Goal: Task Accomplishment & Management: Manage account settings

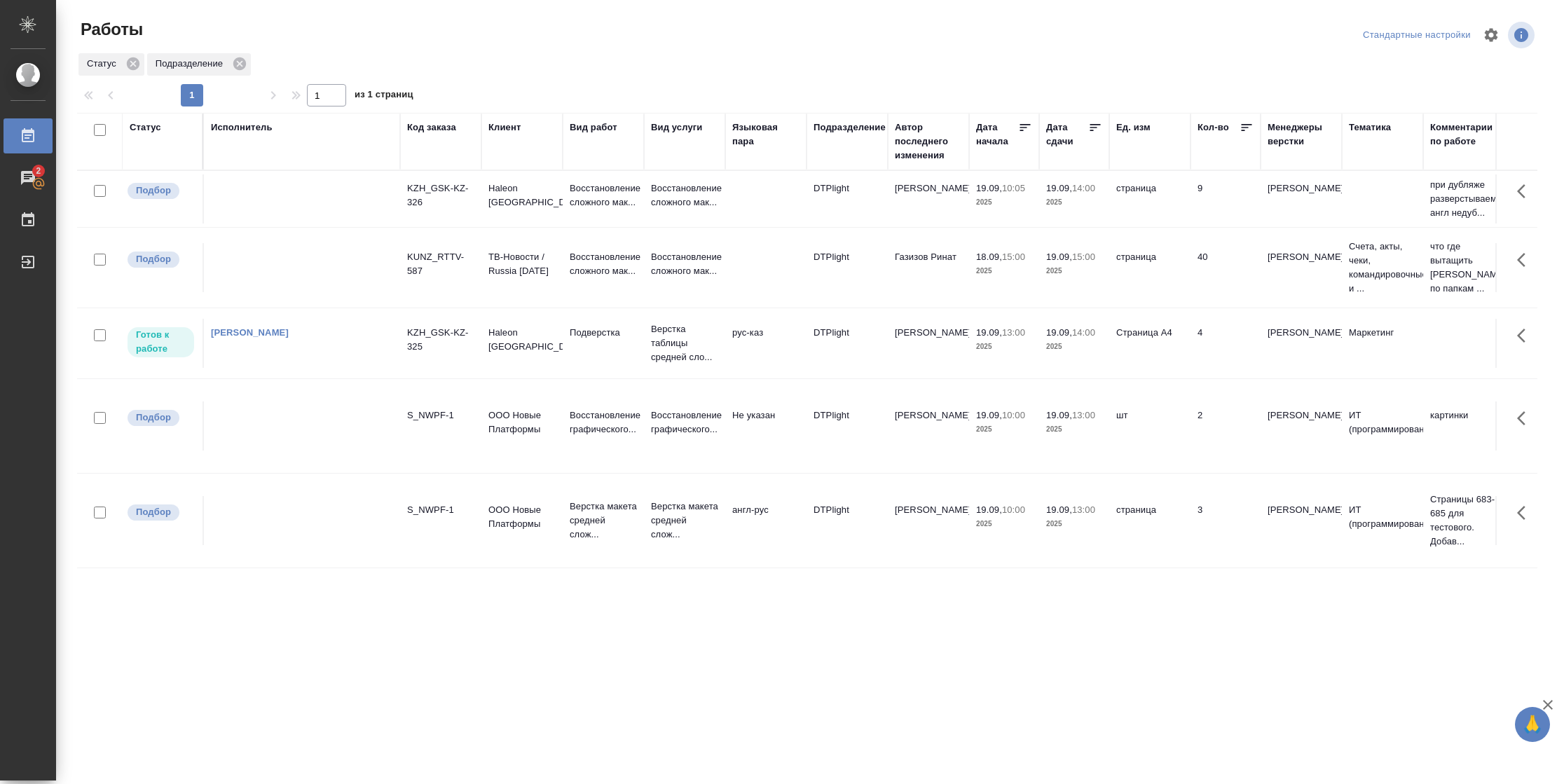
click at [1058, 356] on td "19.09, 14:00 2025" at bounding box center [1074, 343] width 70 height 49
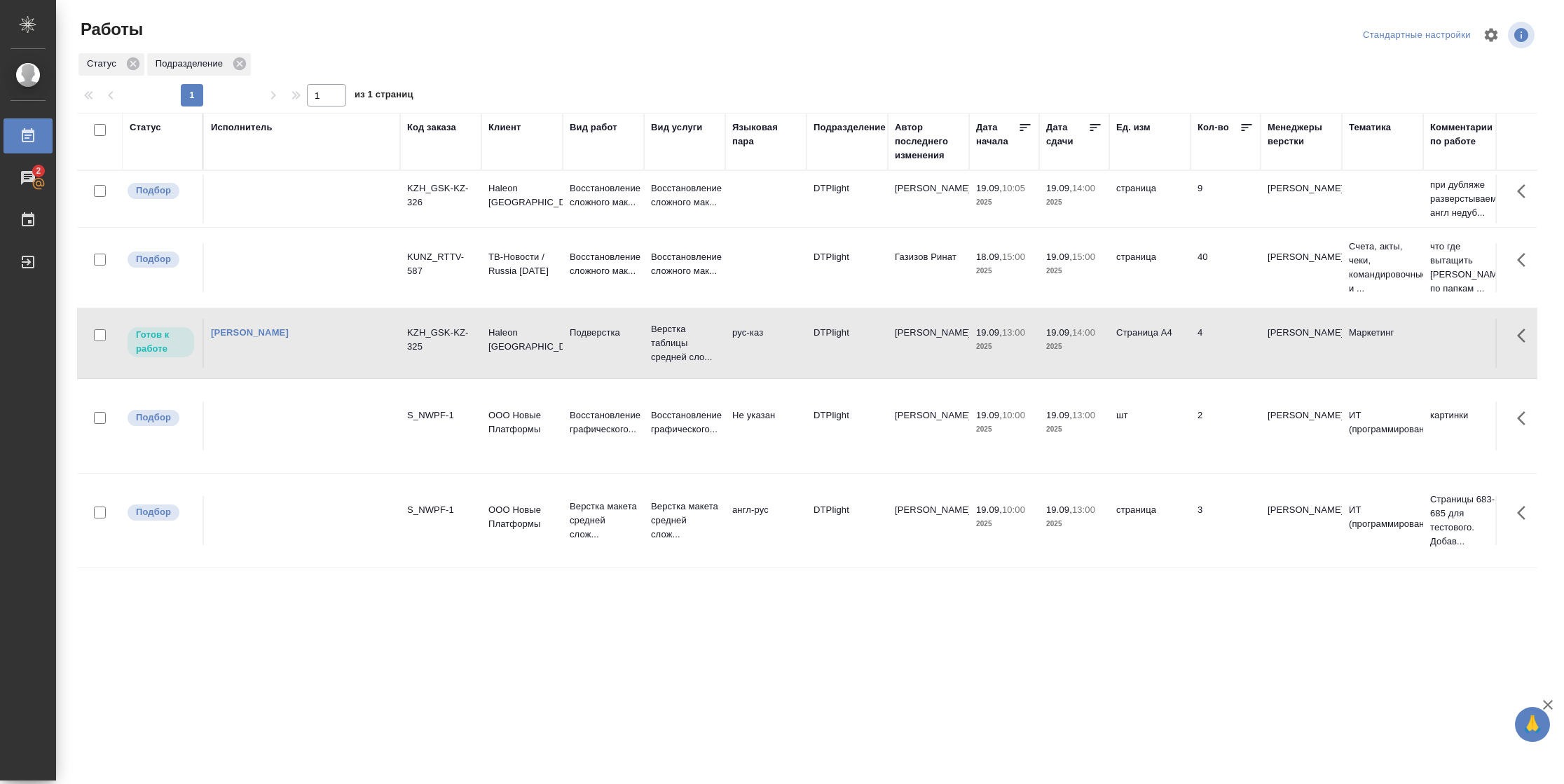
click at [1058, 356] on td "19.09, 14:00 2025" at bounding box center [1074, 343] width 70 height 49
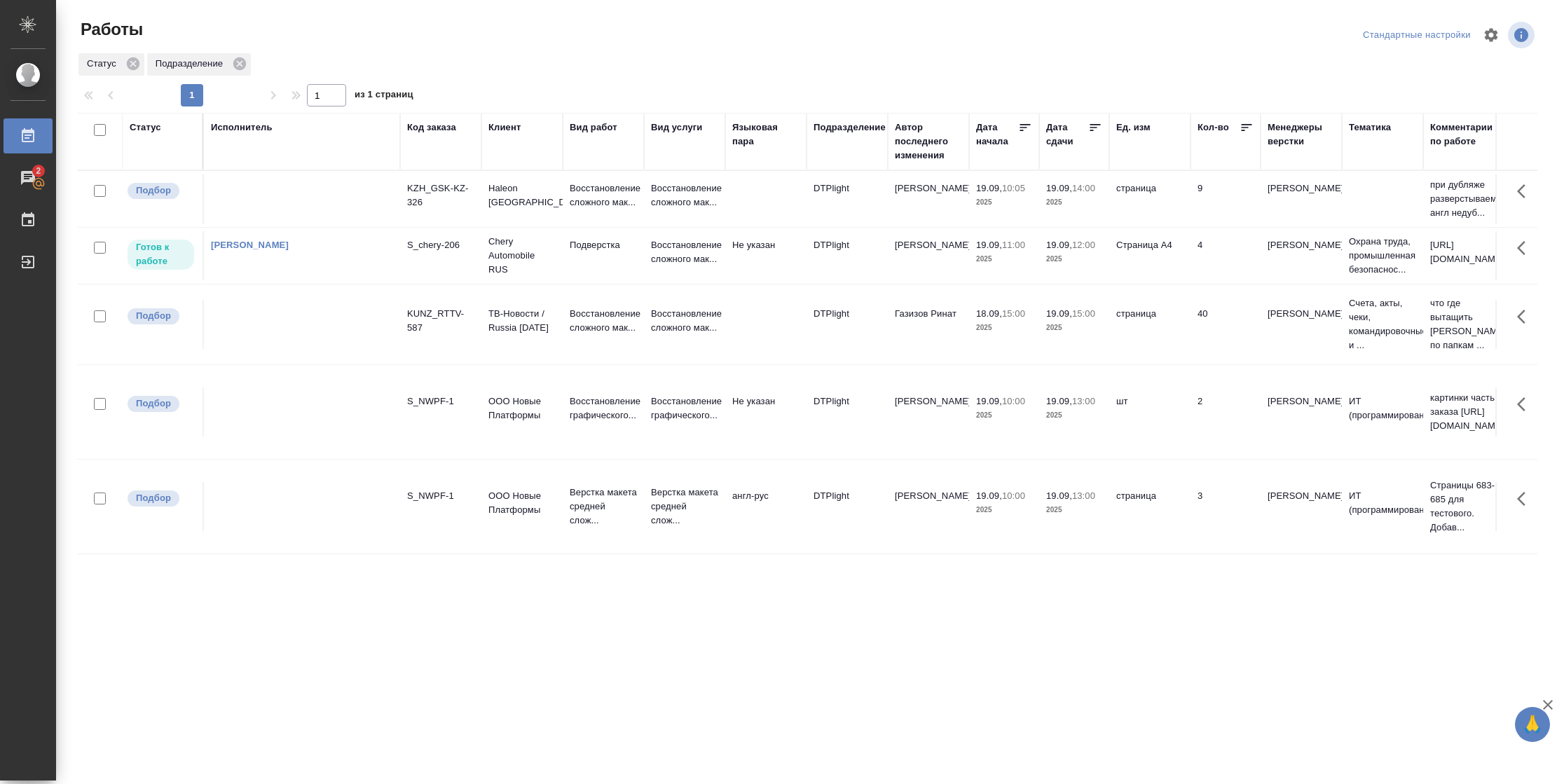
click at [1031, 253] on p "2025" at bounding box center [1004, 259] width 56 height 14
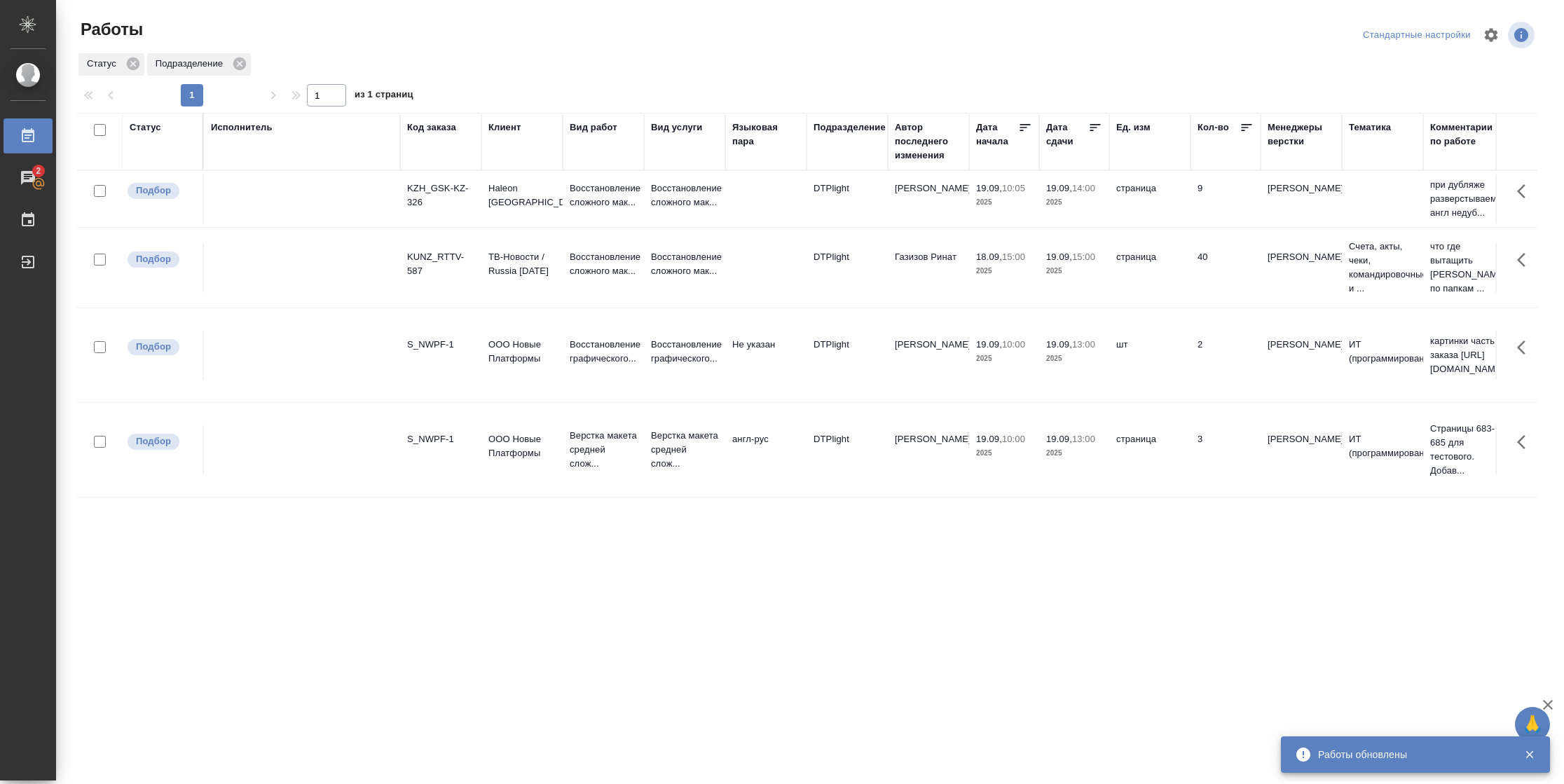
click at [158, 124] on div "Статус" at bounding box center [145, 127] width 32 height 14
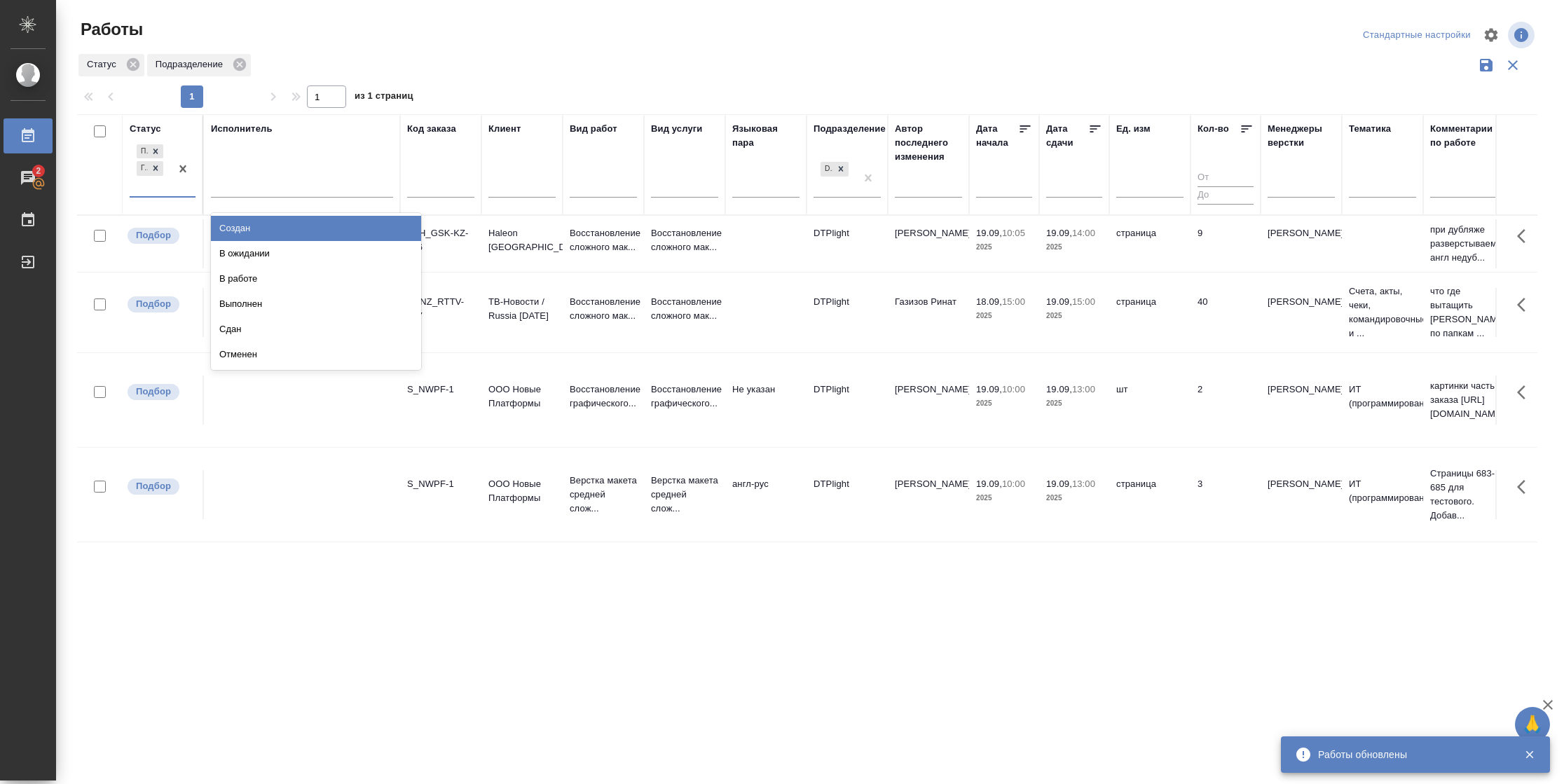
click at [175, 187] on div at bounding box center [183, 168] width 25 height 55
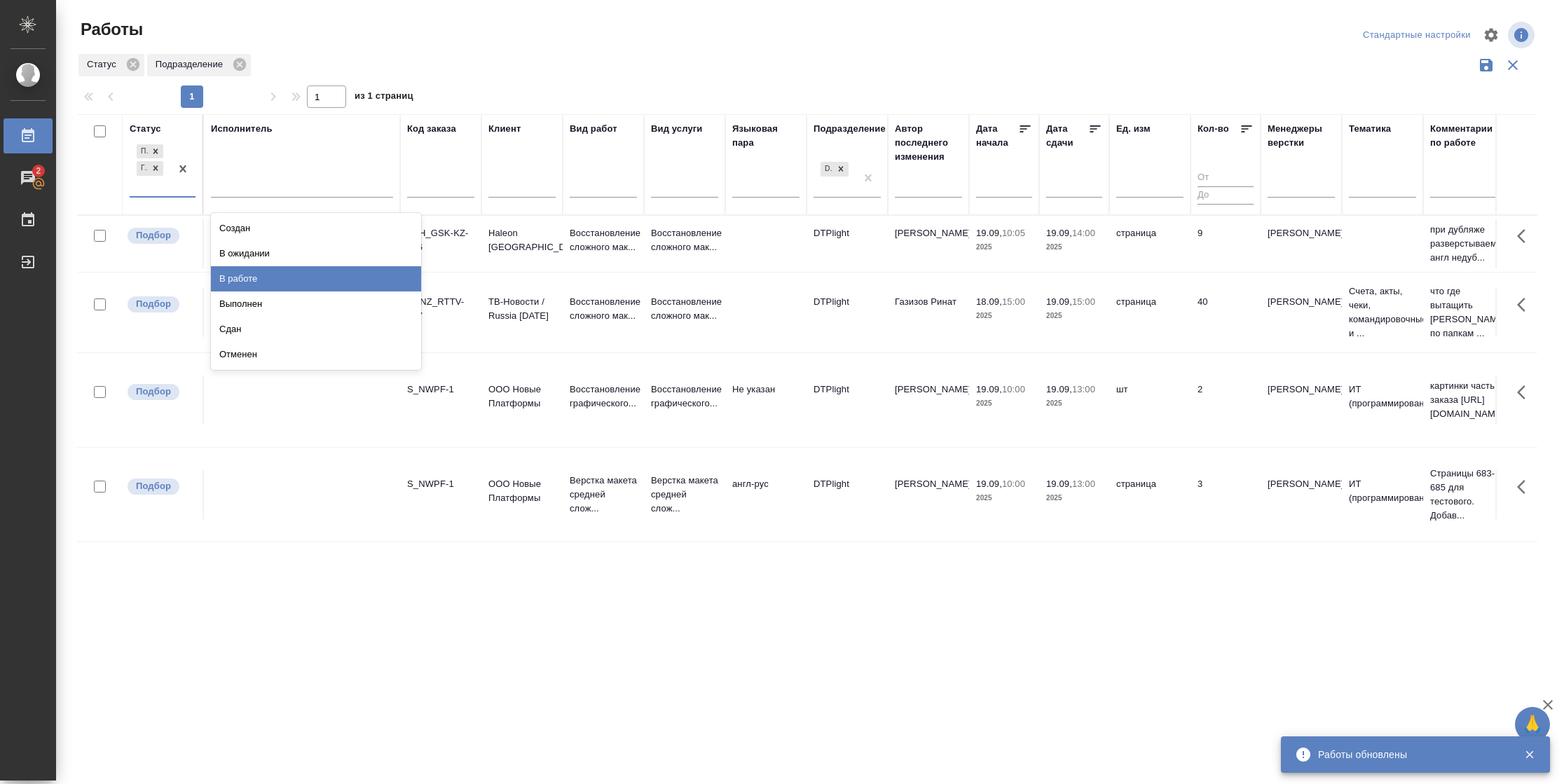
click at [313, 283] on div "В работе" at bounding box center [316, 279] width 210 height 25
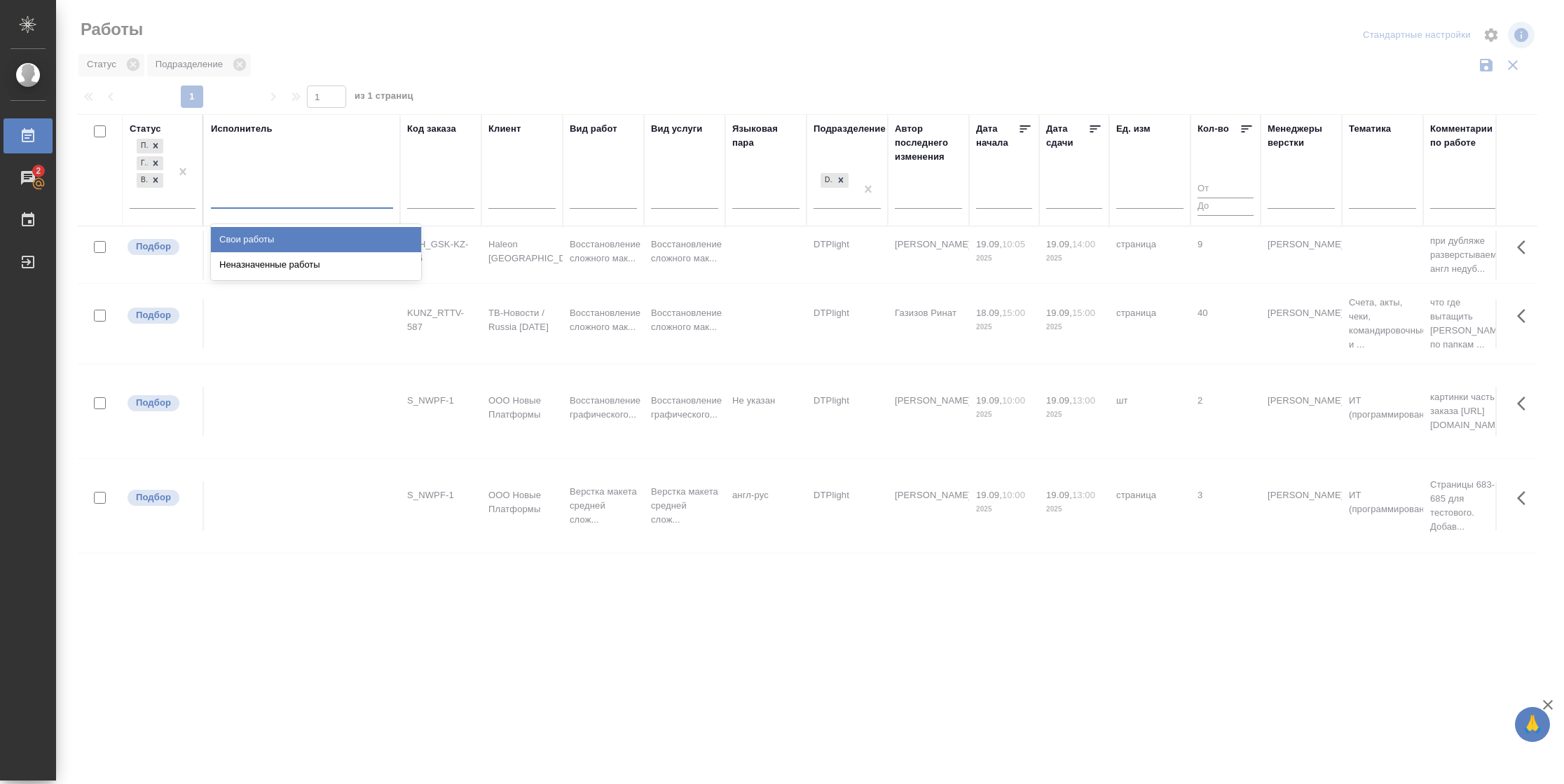
click at [334, 200] on div at bounding box center [302, 194] width 182 height 20
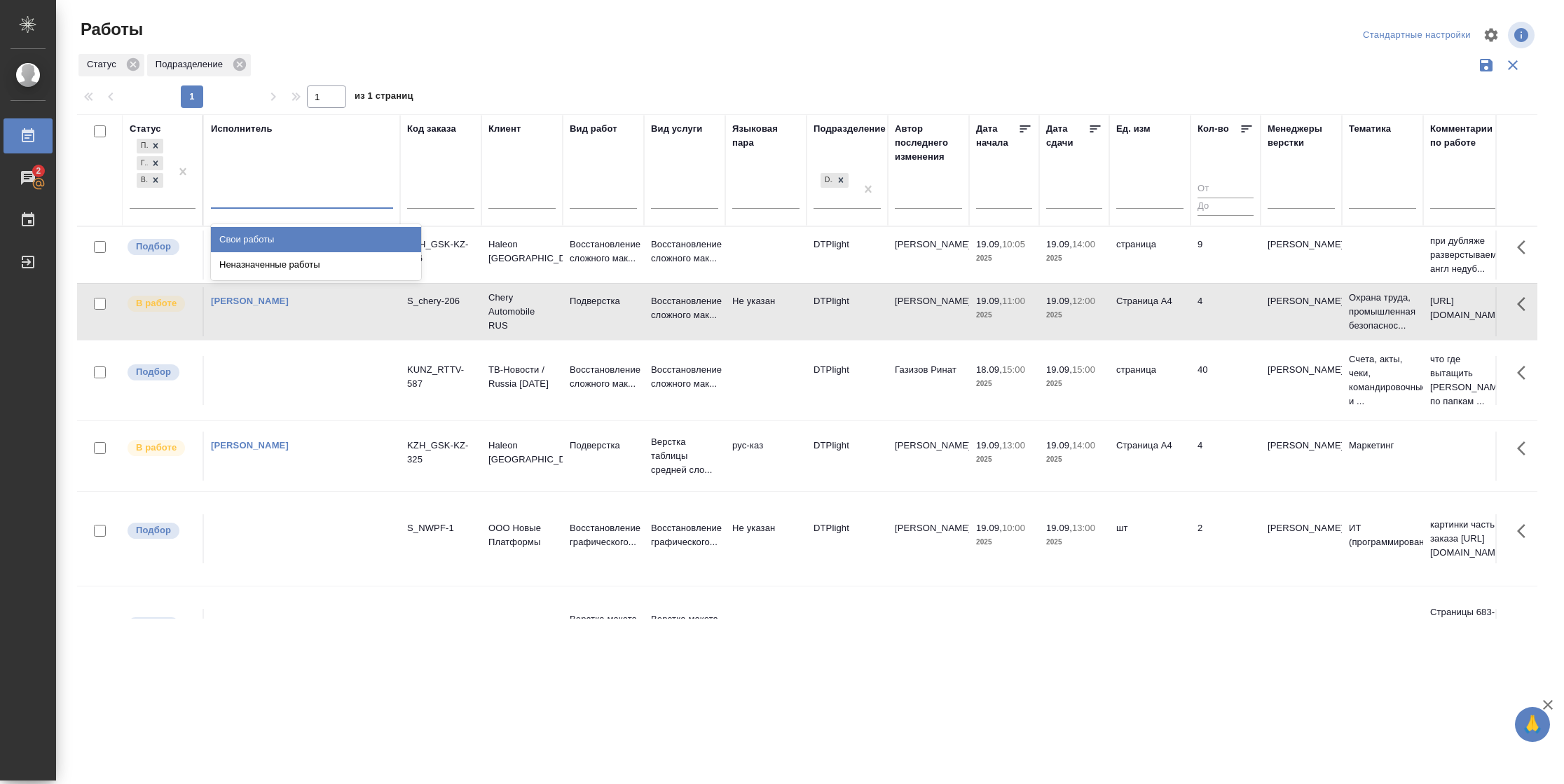
click at [329, 243] on div "Свои работы" at bounding box center [316, 239] width 210 height 25
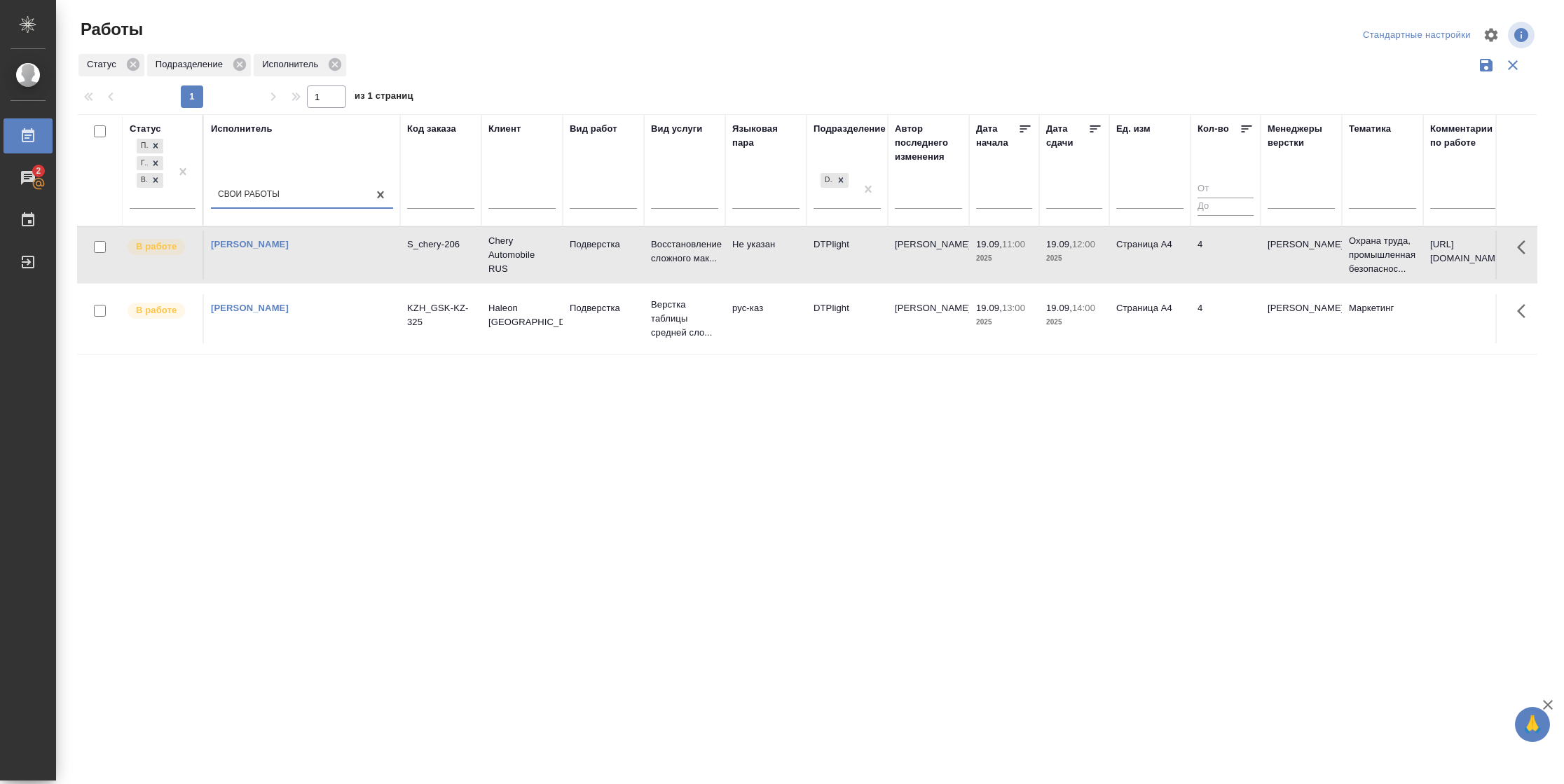
click at [1099, 134] on icon at bounding box center [1095, 129] width 14 height 14
click at [1290, 251] on p "[PERSON_NAME]" at bounding box center [1301, 245] width 67 height 14
click at [1124, 306] on td "Страница А4" at bounding box center [1150, 318] width 82 height 49
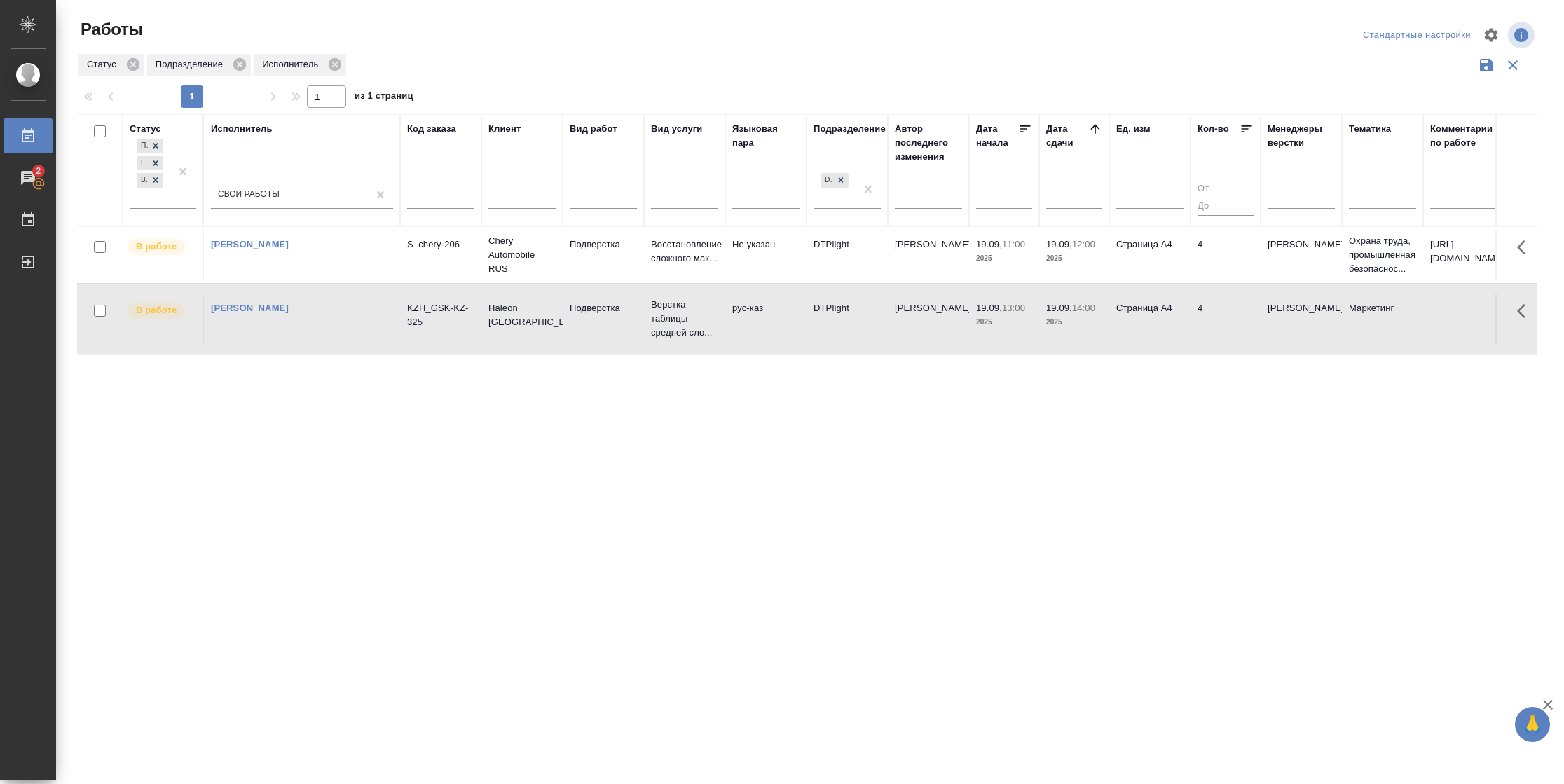
click at [1124, 306] on td "Страница А4" at bounding box center [1150, 318] width 82 height 49
click at [1166, 329] on td "Страница А4" at bounding box center [1150, 318] width 82 height 49
click at [1061, 264] on p "2025" at bounding box center [1074, 258] width 56 height 14
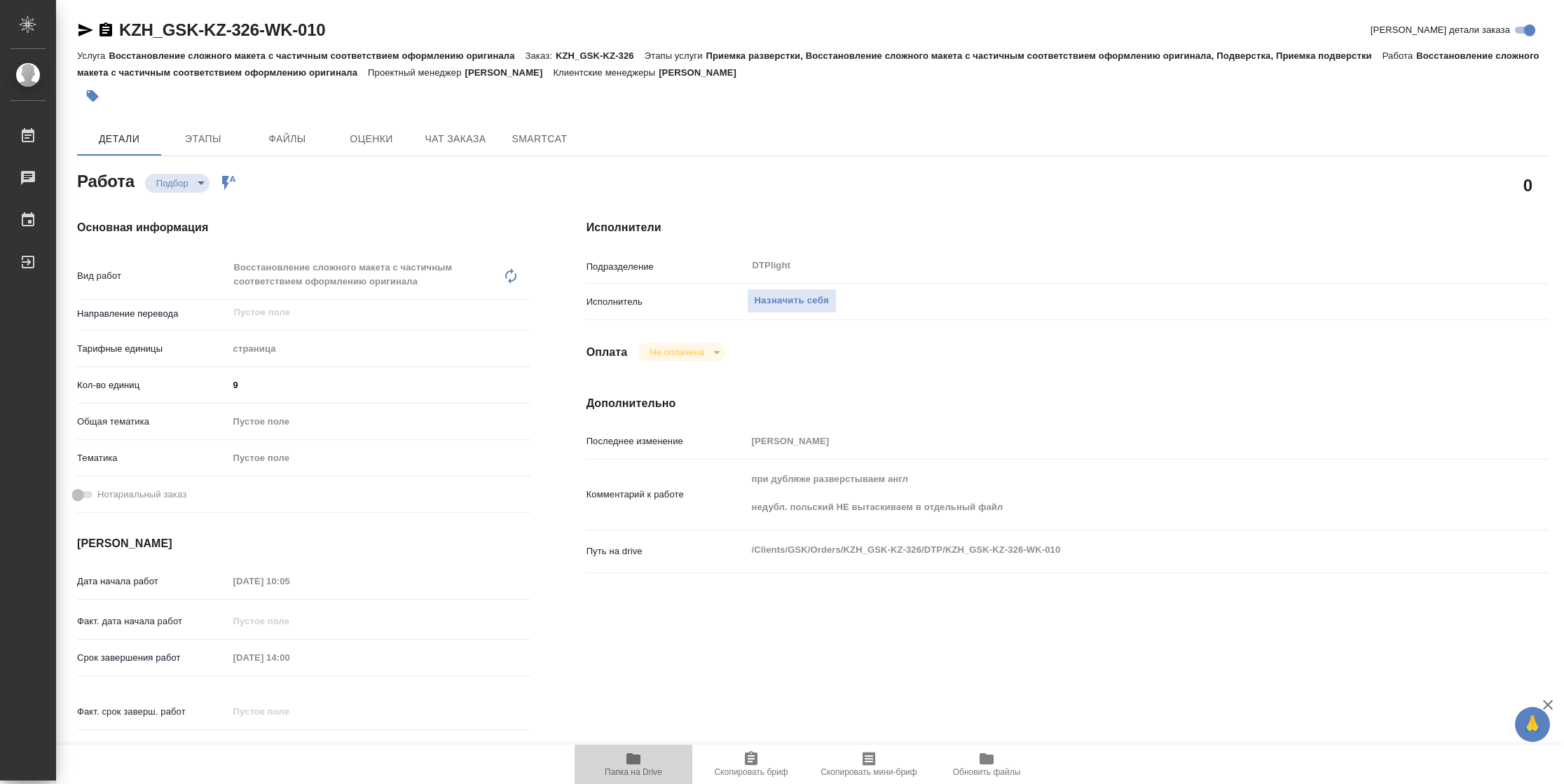
click at [648, 770] on span "Папка на Drive" at bounding box center [634, 772] width 57 height 10
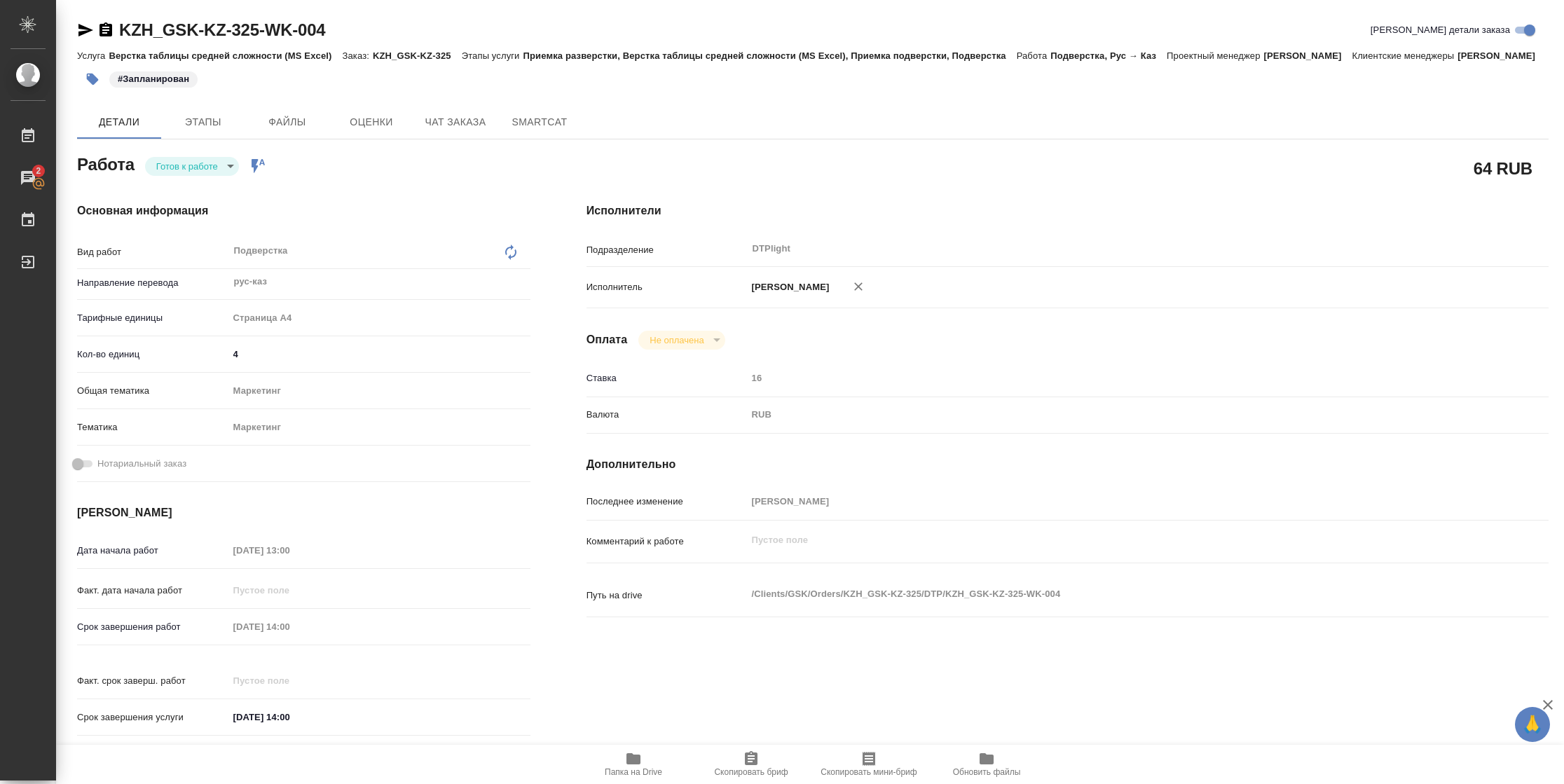
click at [213, 180] on body "🙏 .cls-1 fill:#fff; AWATERA Vasilyeva Natalia Работы 2 Чаты График Выйти KZH_GS…" at bounding box center [782, 392] width 1564 height 784
click at [209, 181] on li "В работе" at bounding box center [192, 182] width 94 height 24
type textarea "x"
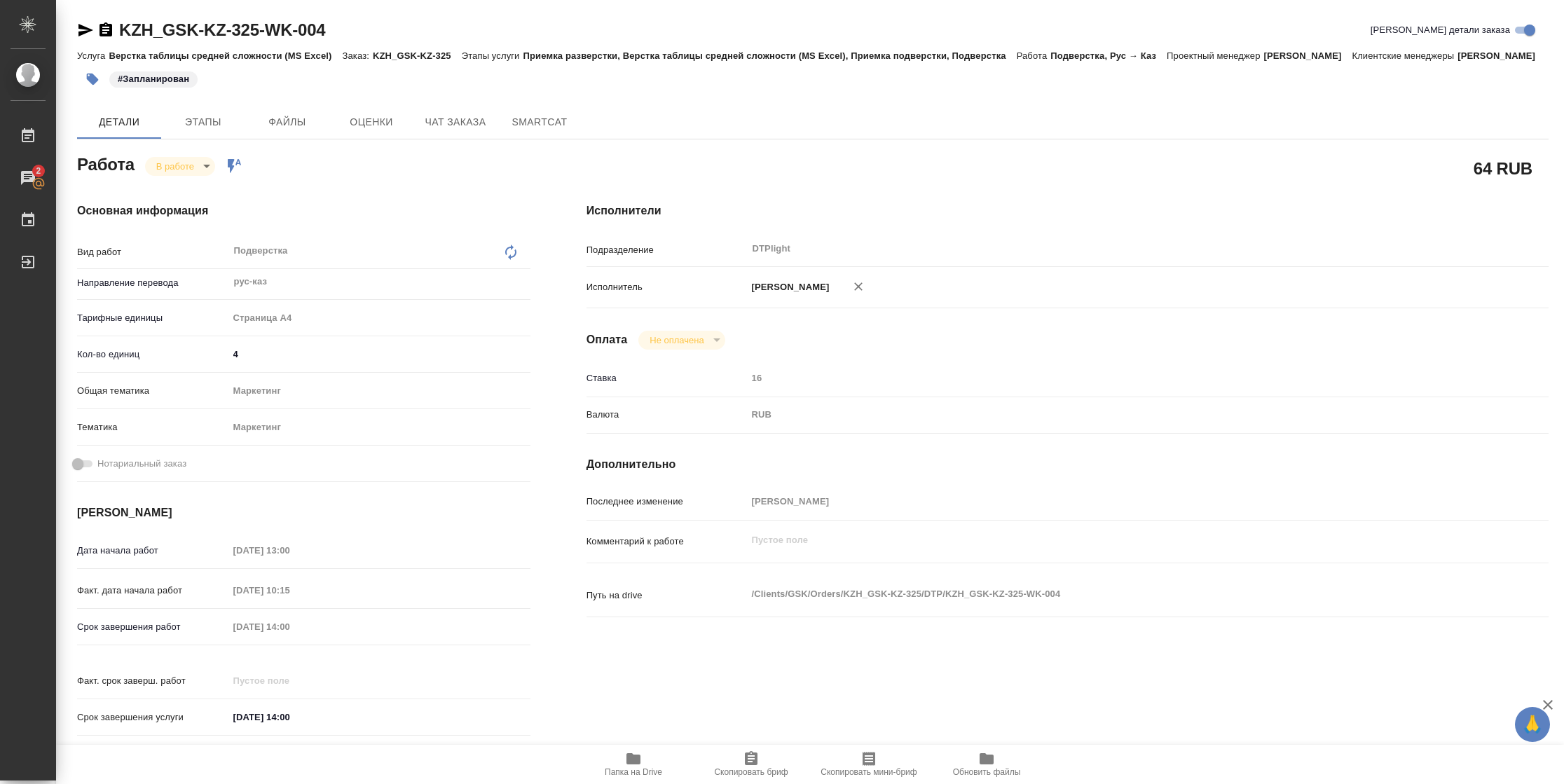
type textarea "x"
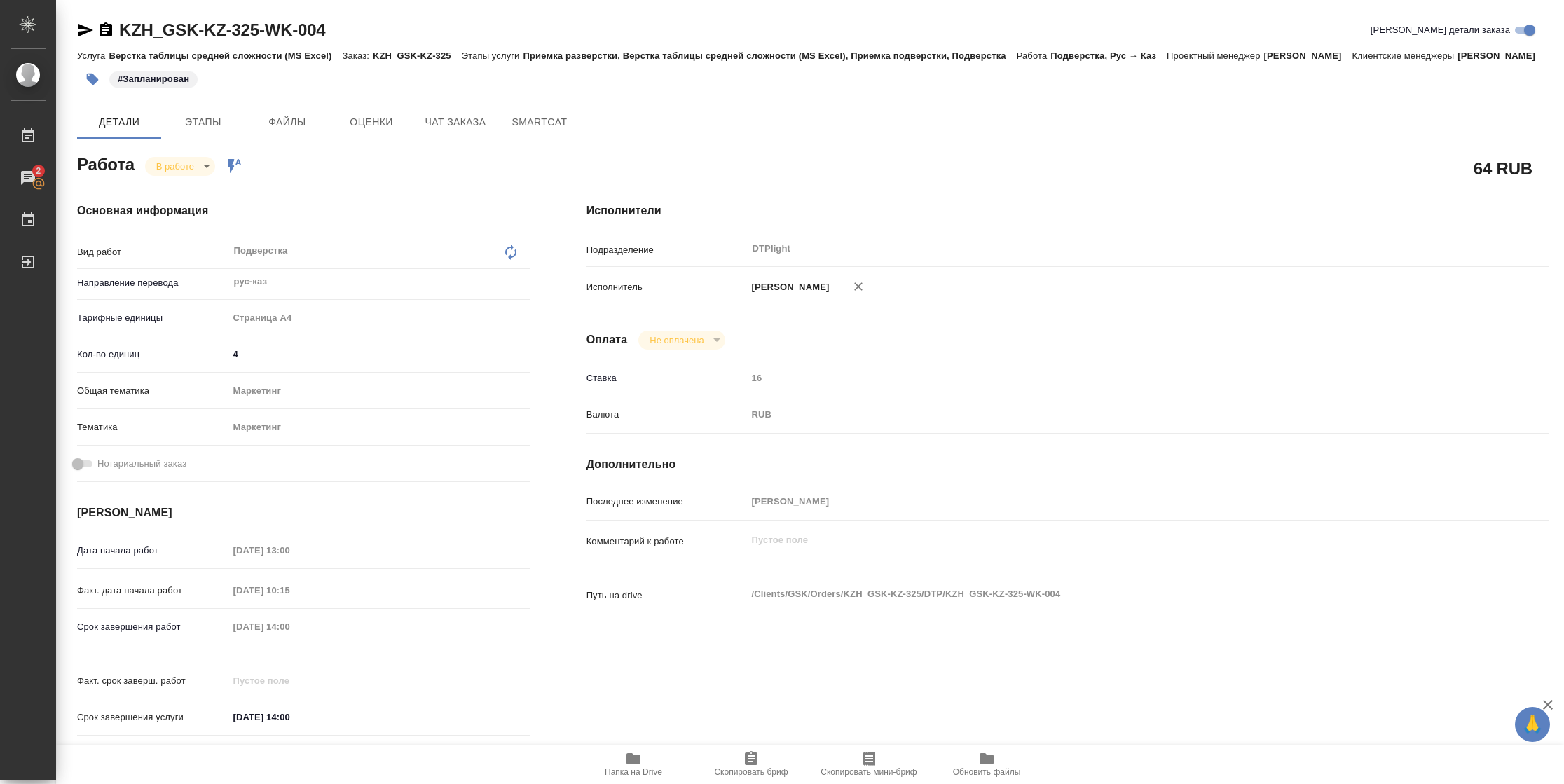
type textarea "x"
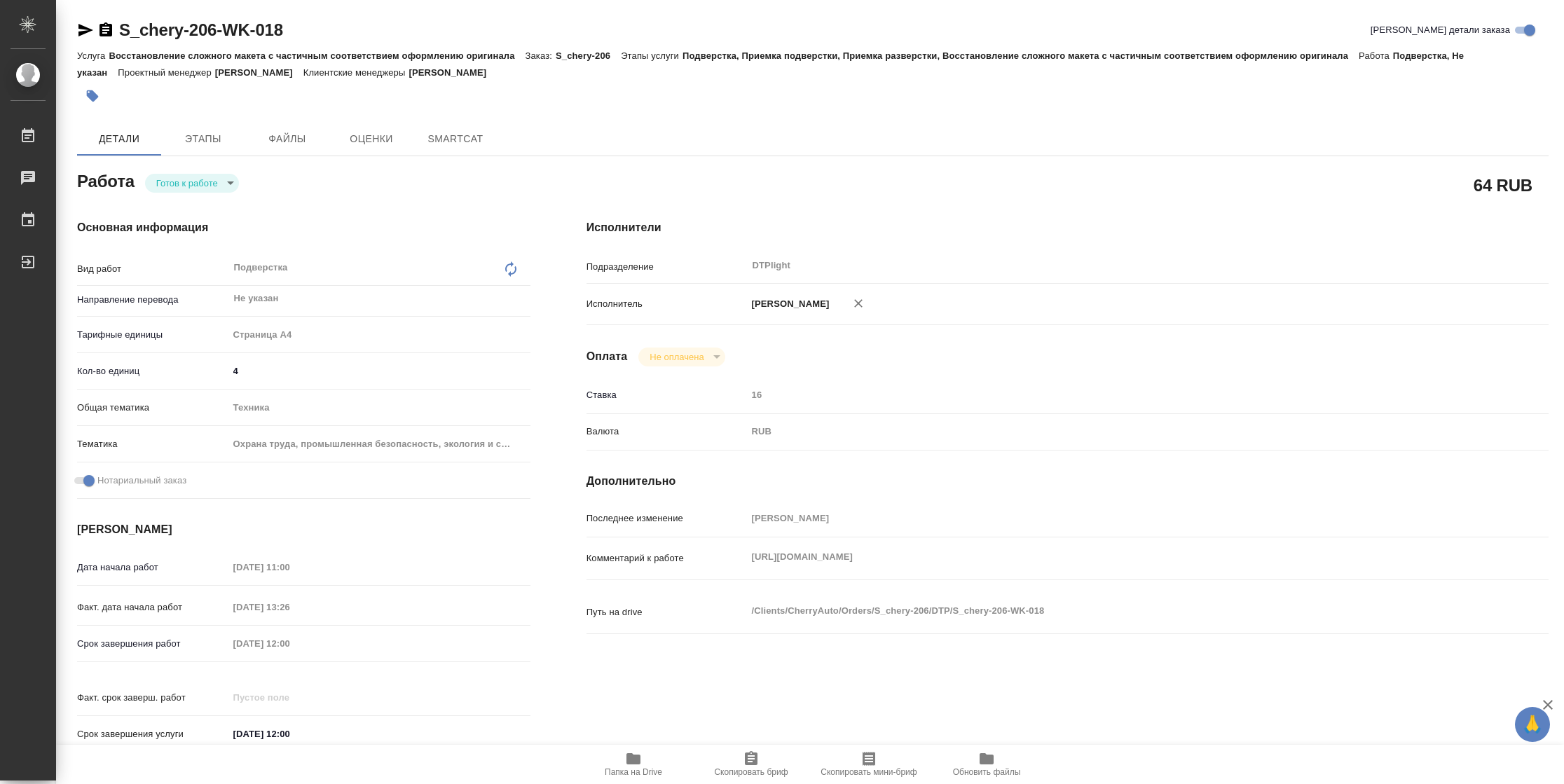
type textarea "x"
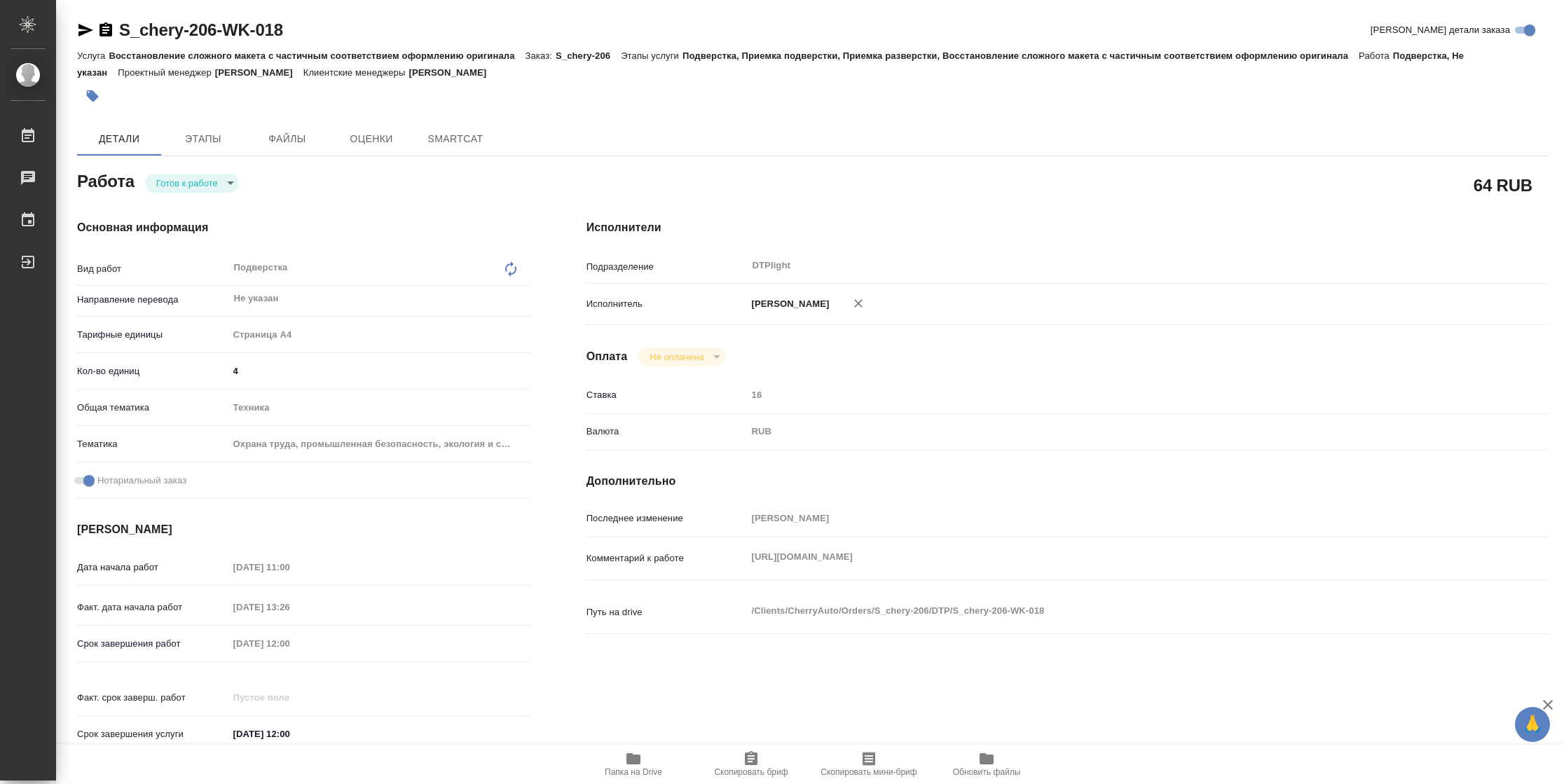
type textarea "x"
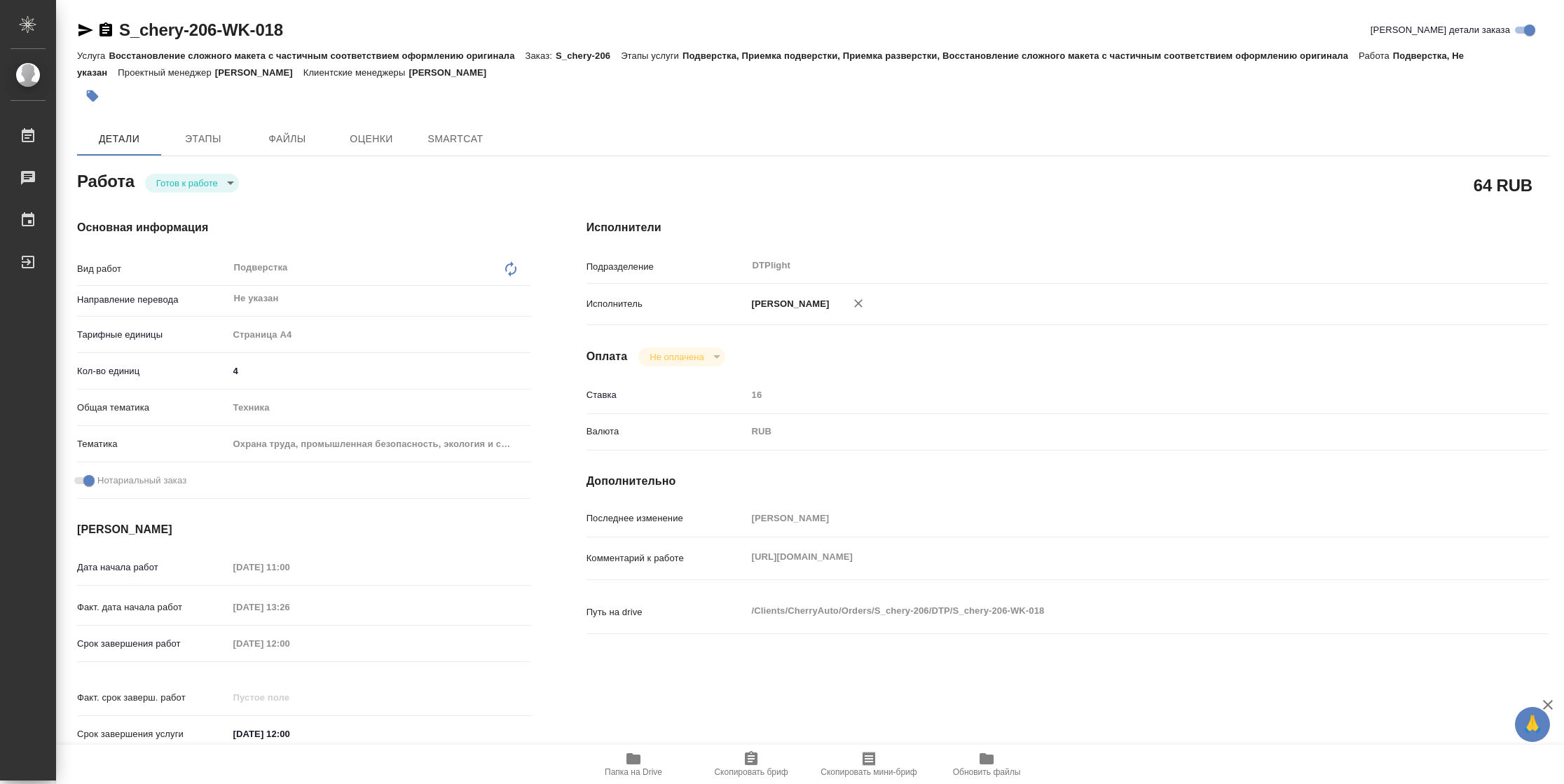
type textarea "x"
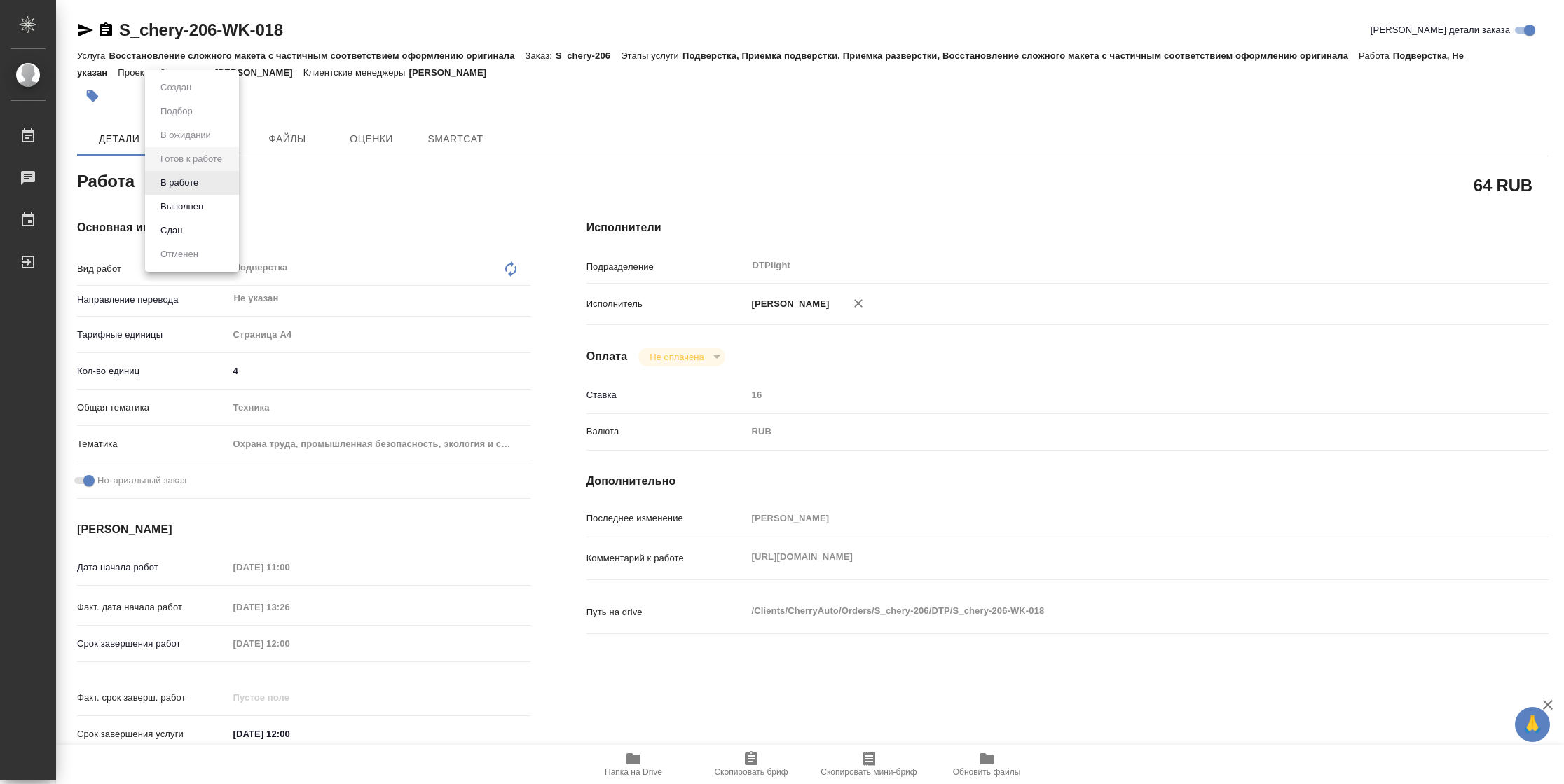
click at [200, 191] on body "🙏 .cls-1 fill:#fff; AWATERA Vasilyeva Natalia Работы Чаты График Выйти S_chery-…" at bounding box center [782, 392] width 1564 height 784
type textarea "x"
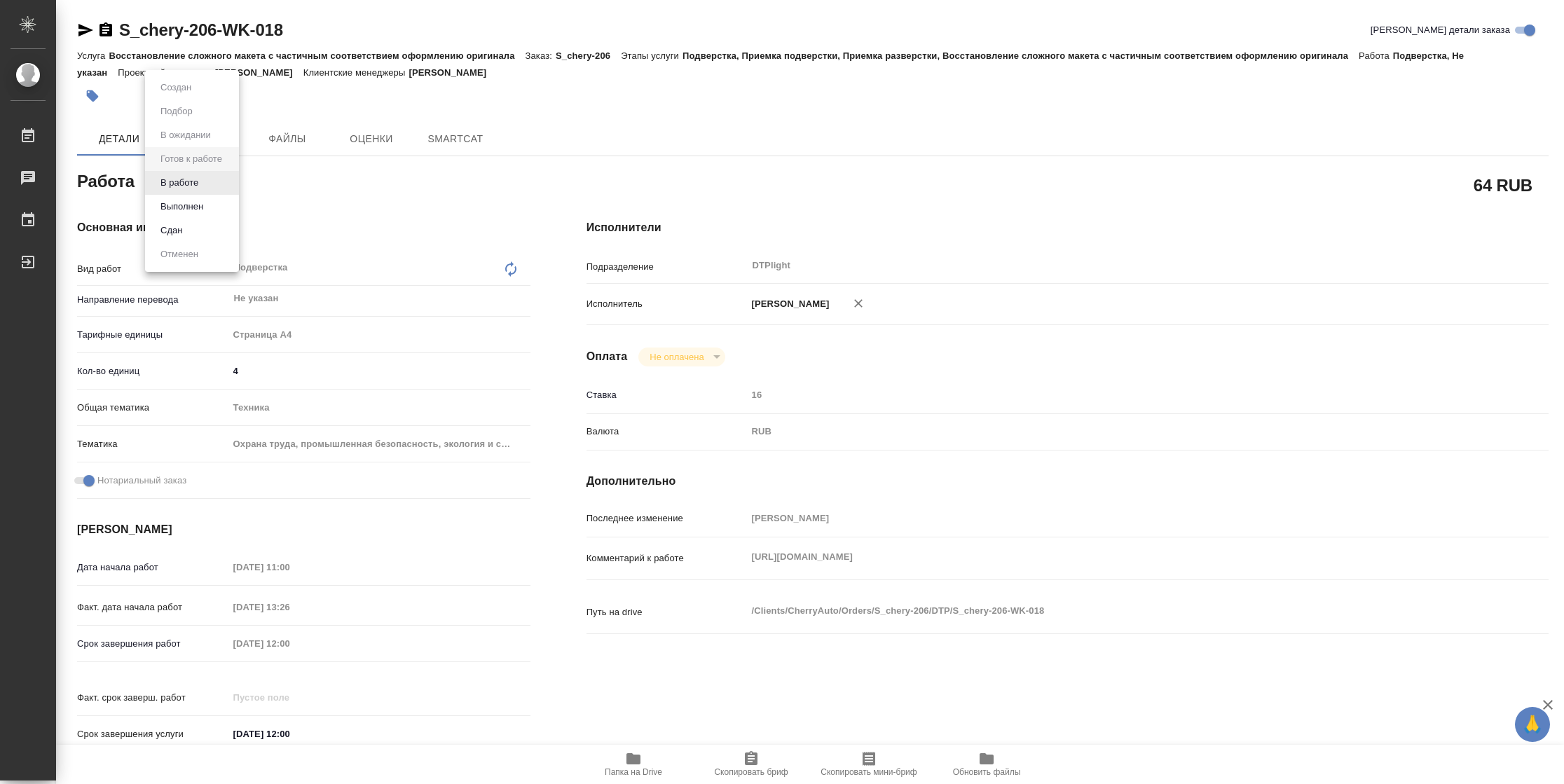
type textarea "x"
click at [199, 187] on button "В работе" at bounding box center [179, 182] width 46 height 15
type textarea "x"
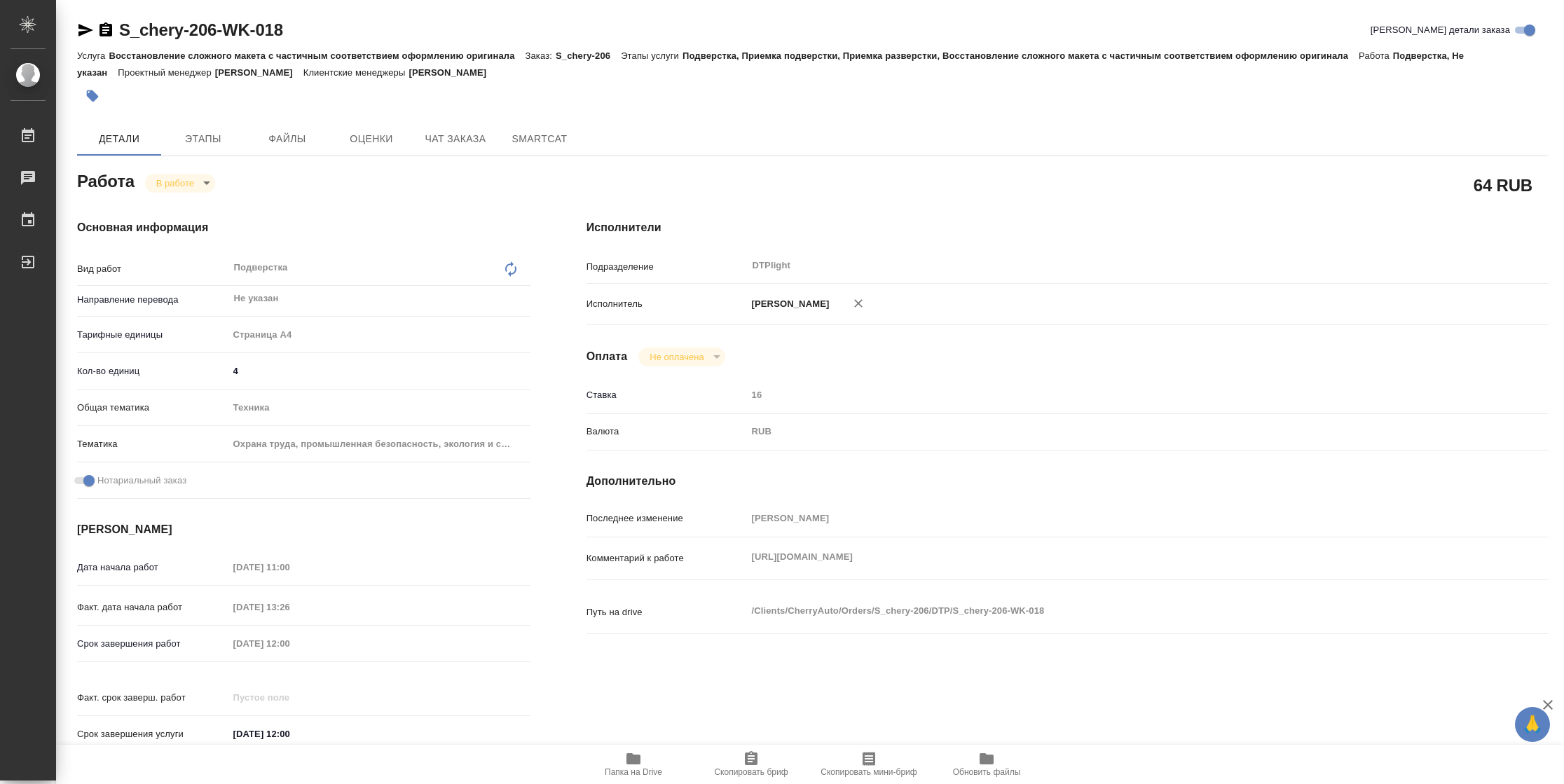
type textarea "x"
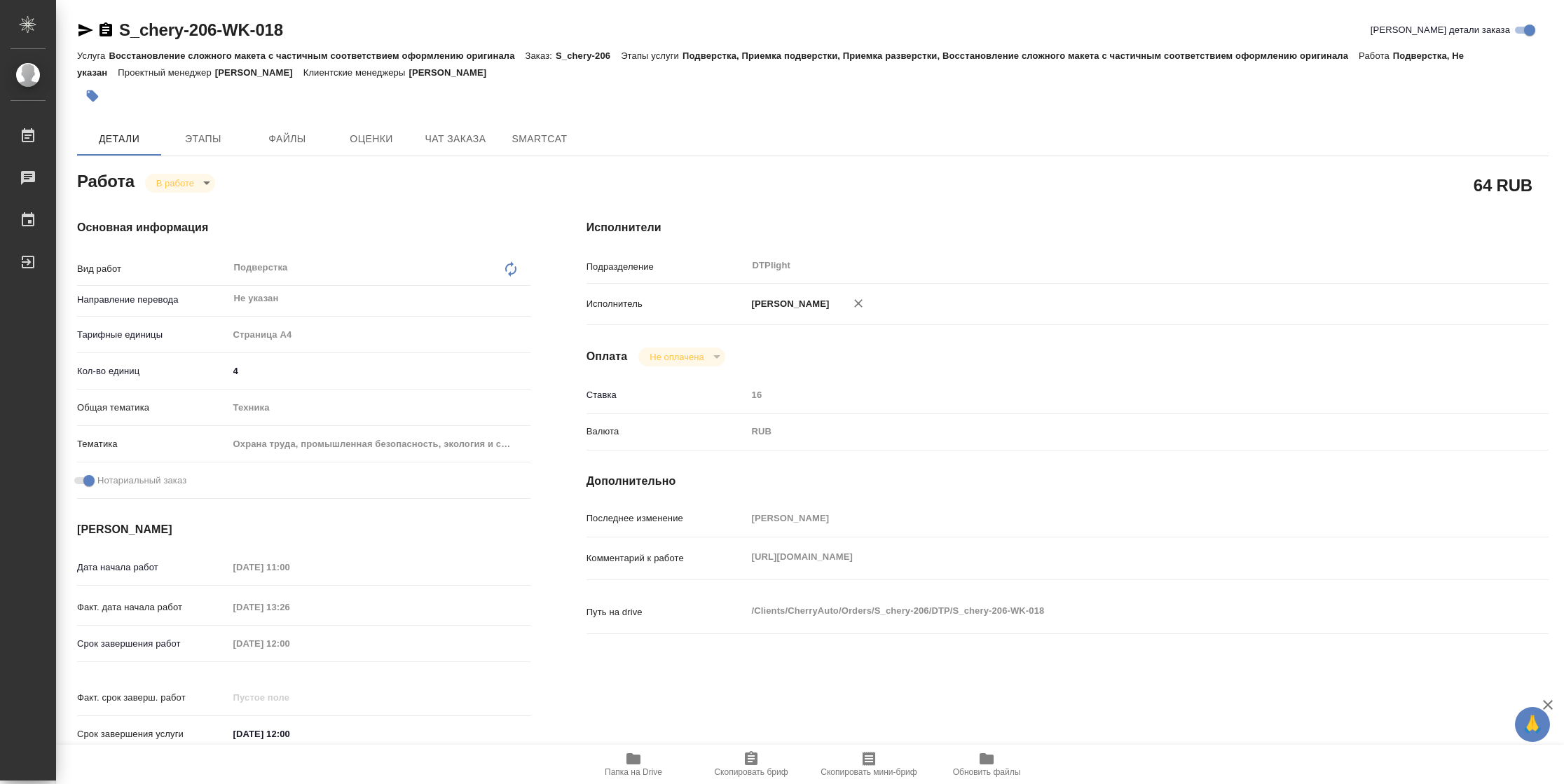
type textarea "x"
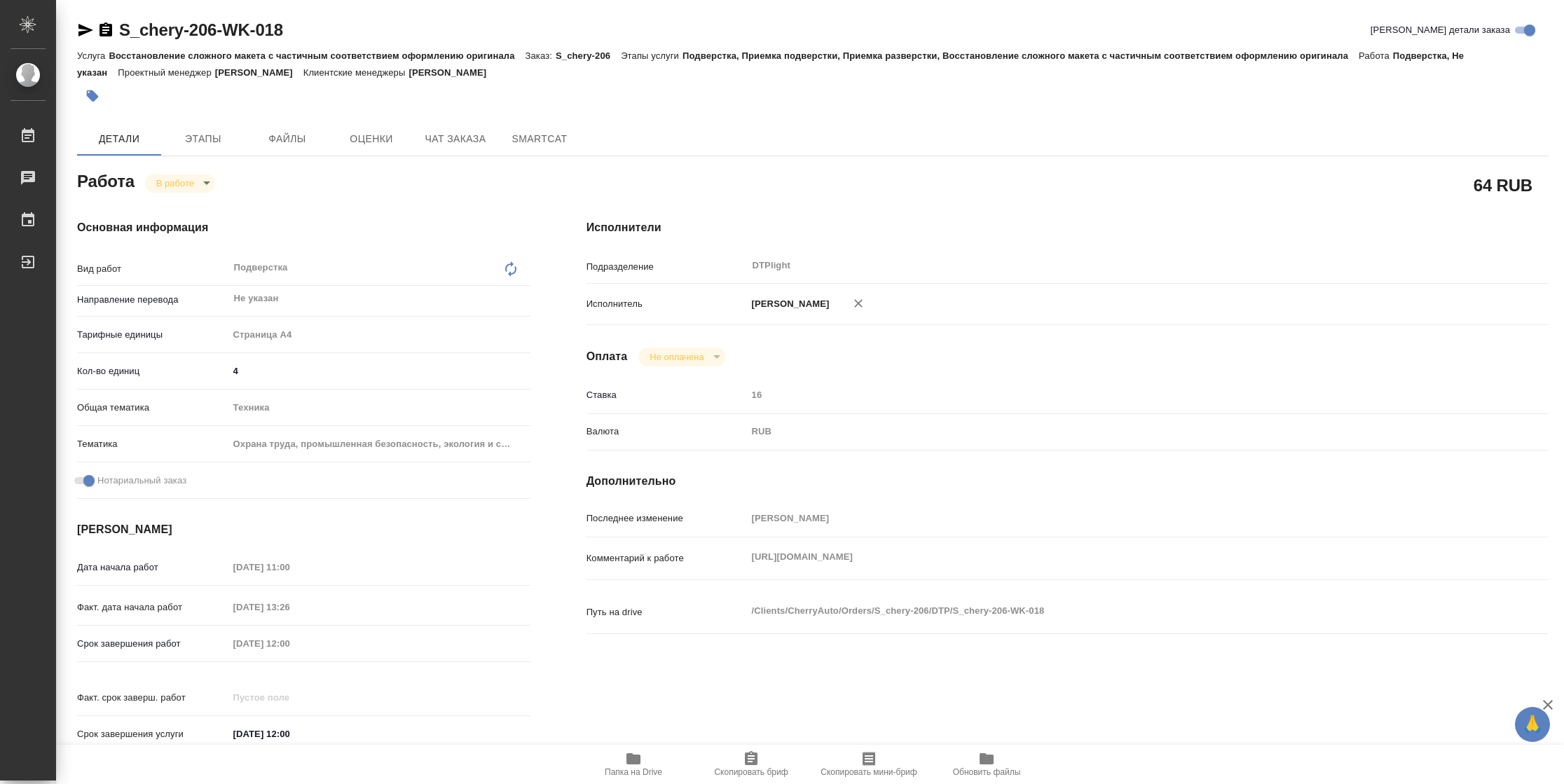
type textarea "x"
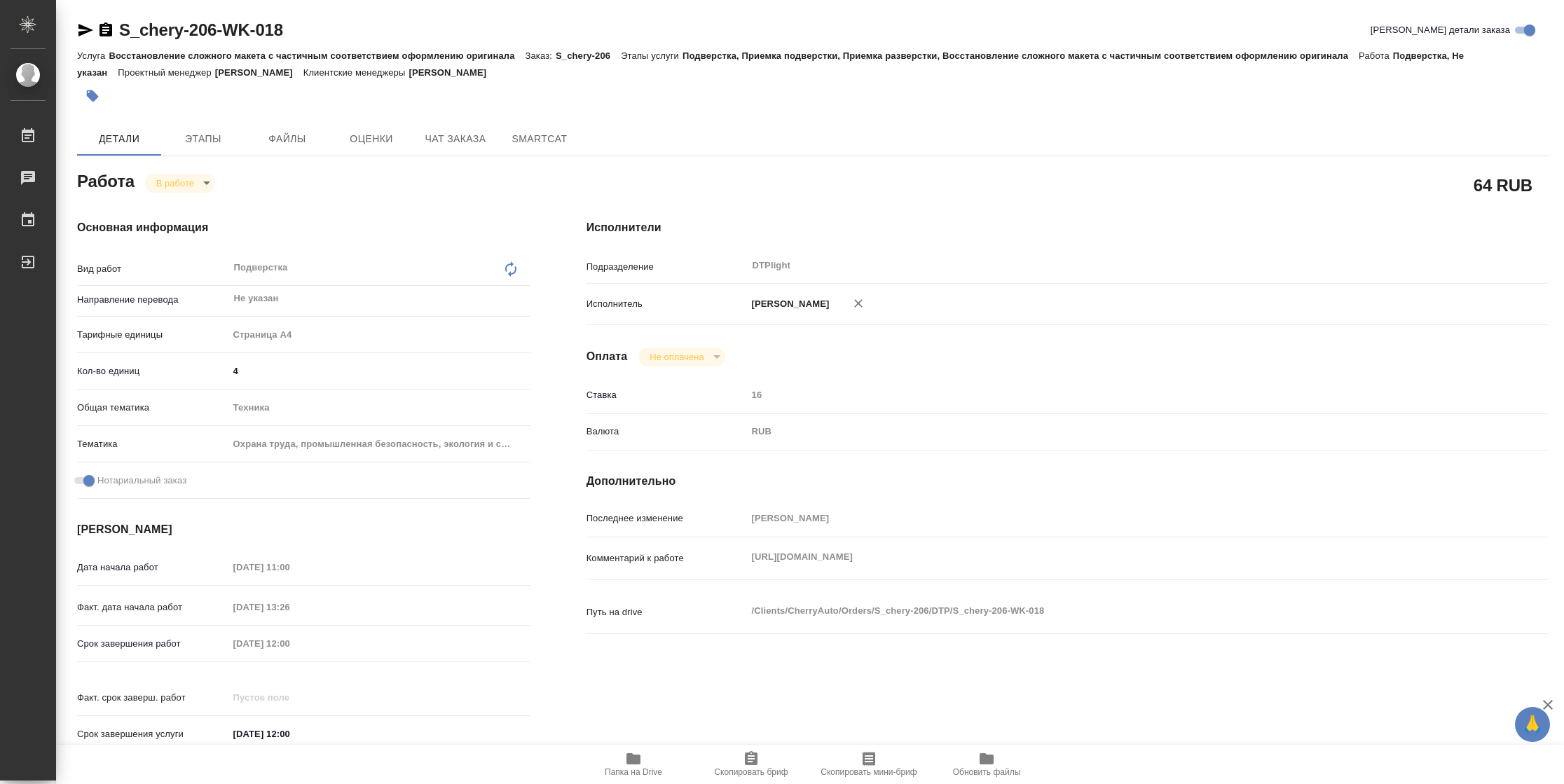
type textarea "x"
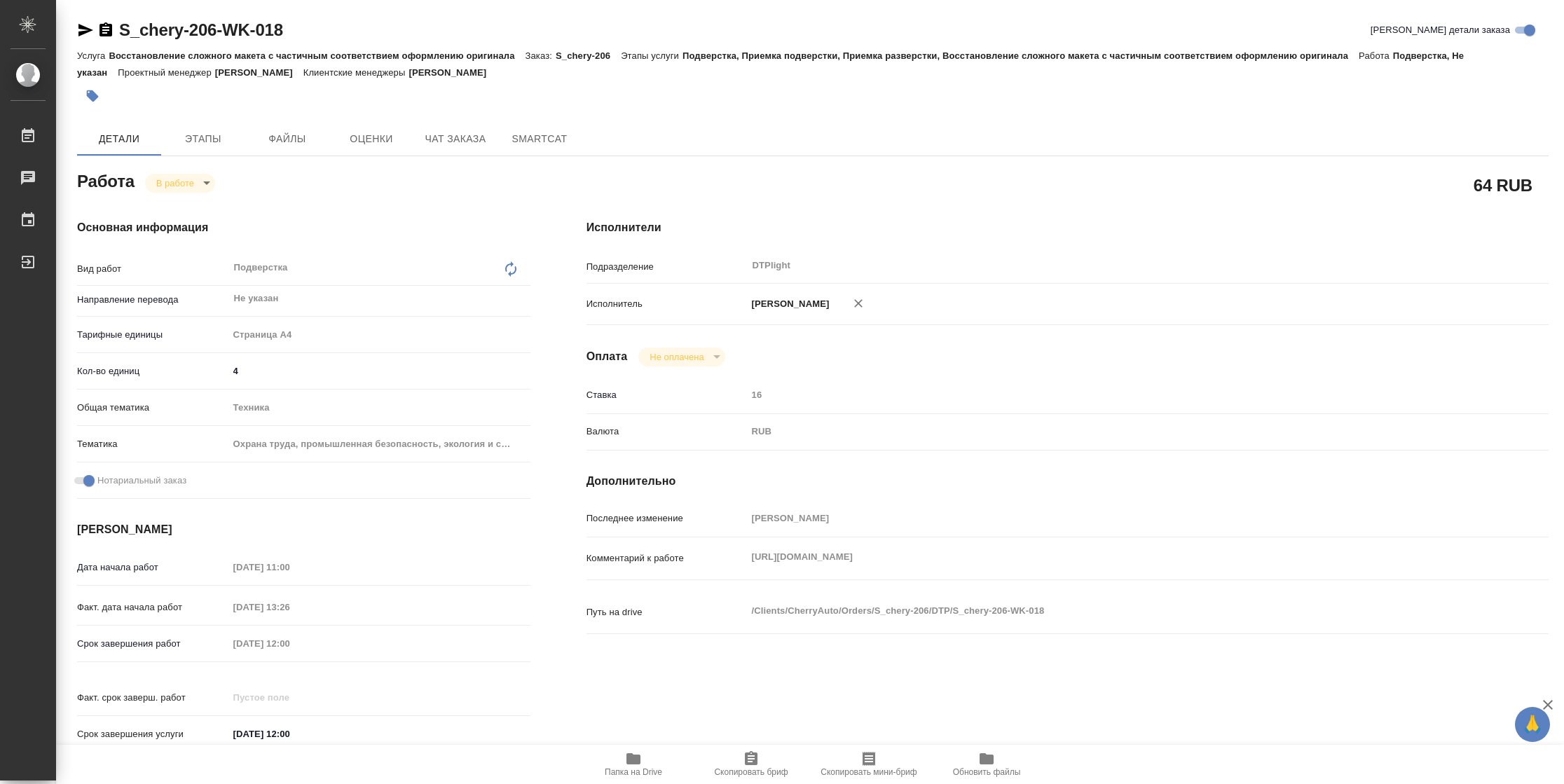
type textarea "x"
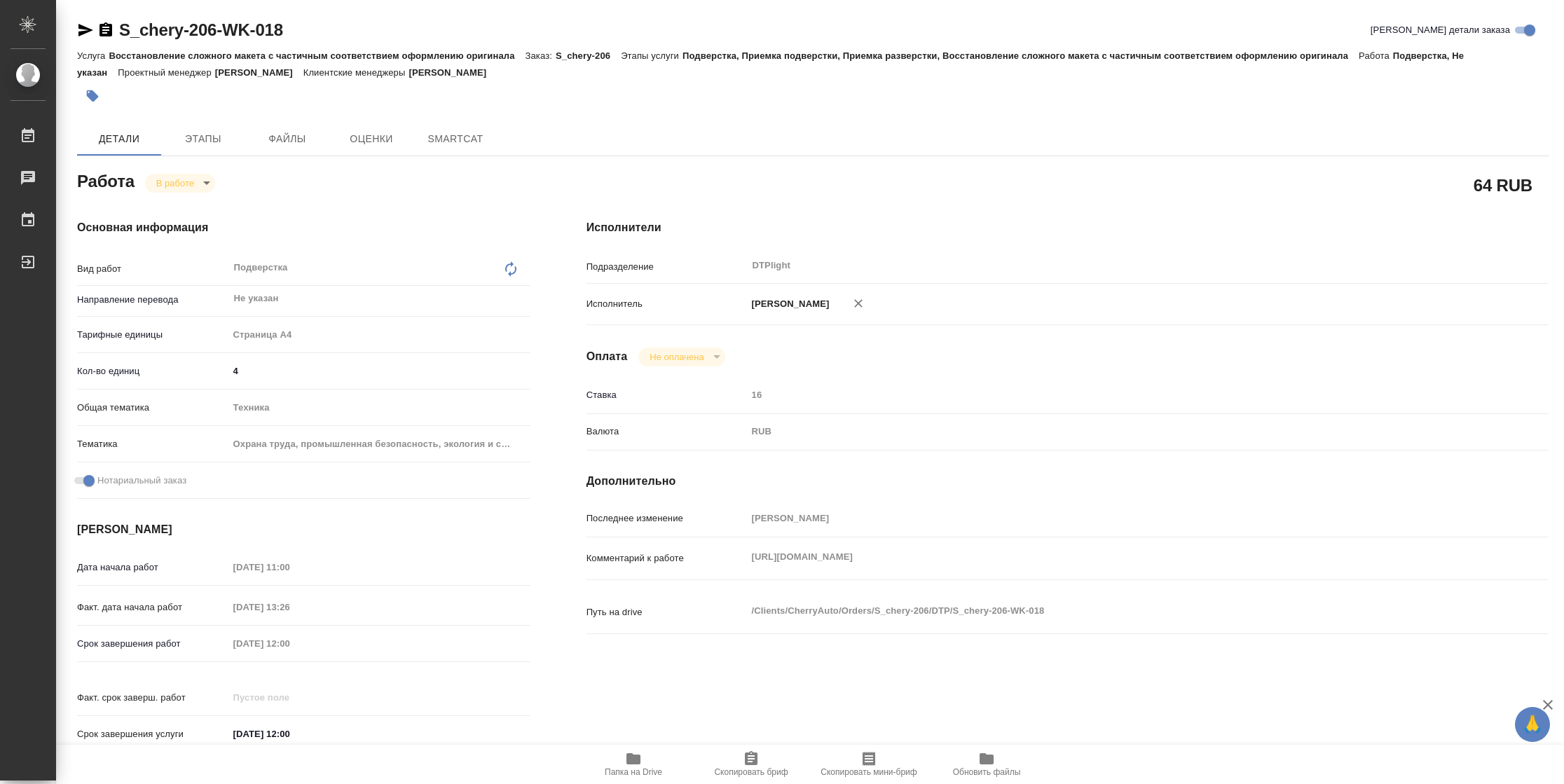
type textarea "x"
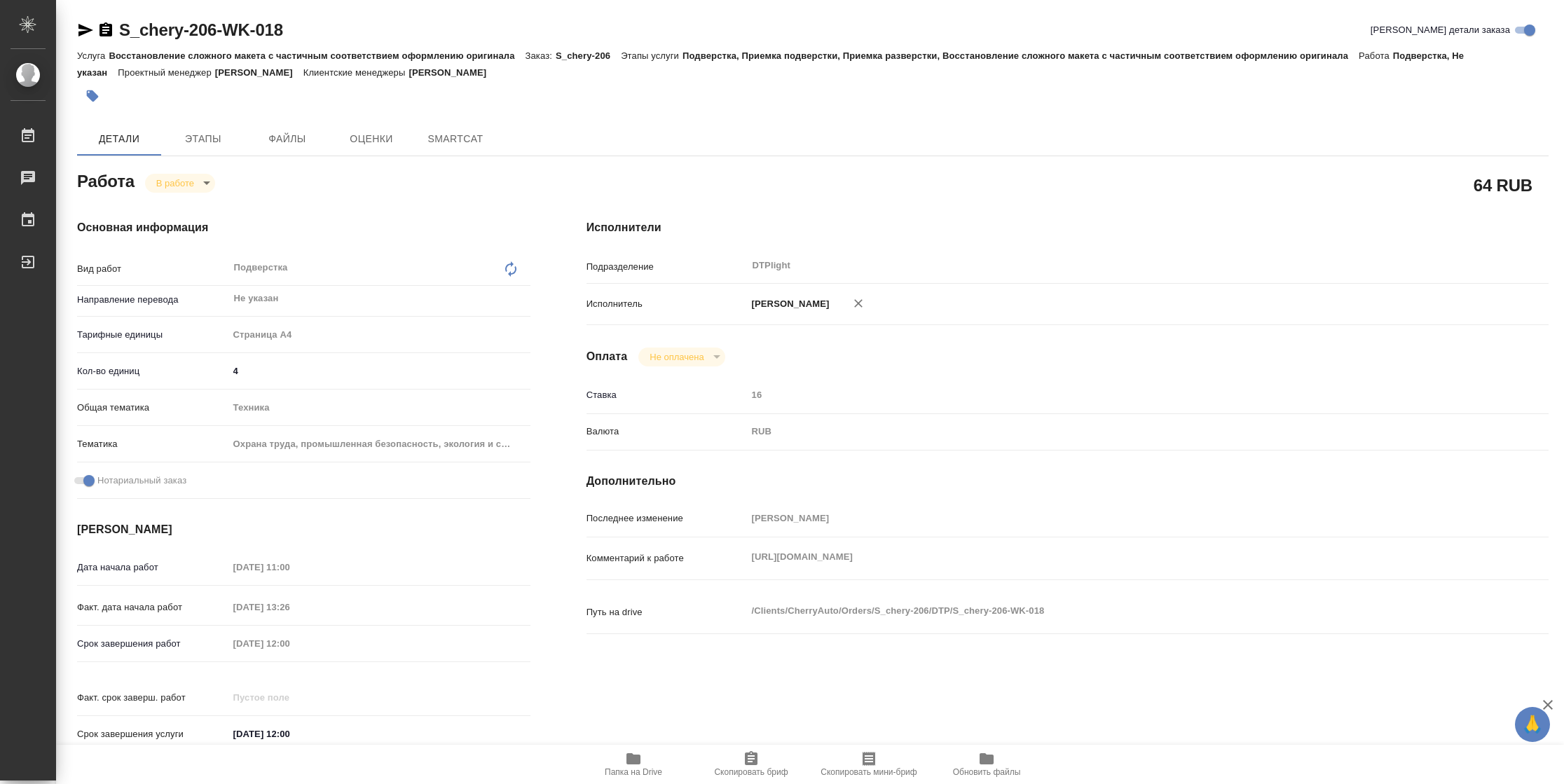
type textarea "x"
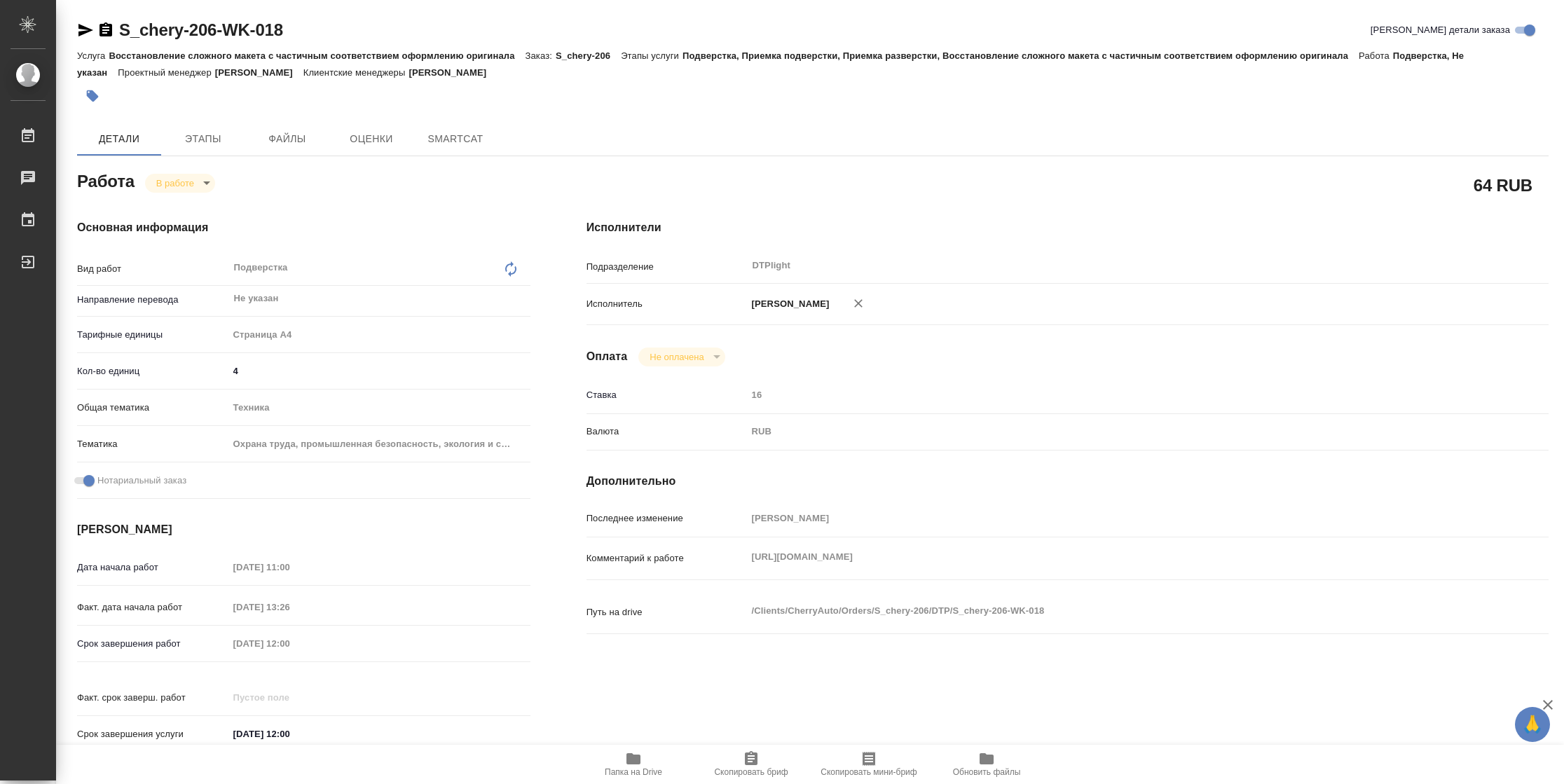
type textarea "x"
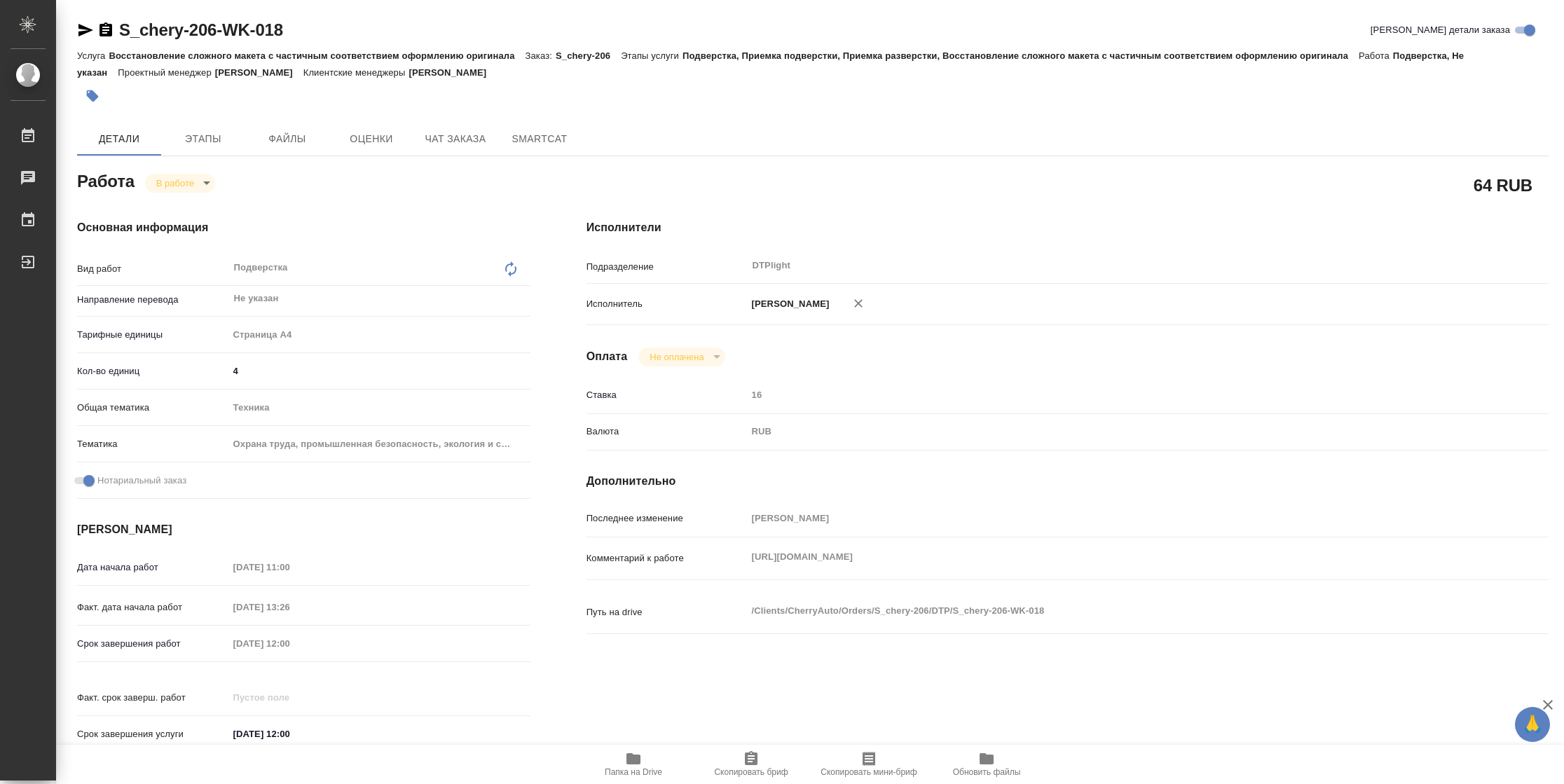
type textarea "x"
drag, startPoint x: 82, startPoint y: 31, endPoint x: 447, endPoint y: 29, distance: 365.0
click at [82, 31] on icon "button" at bounding box center [86, 29] width 15 height 13
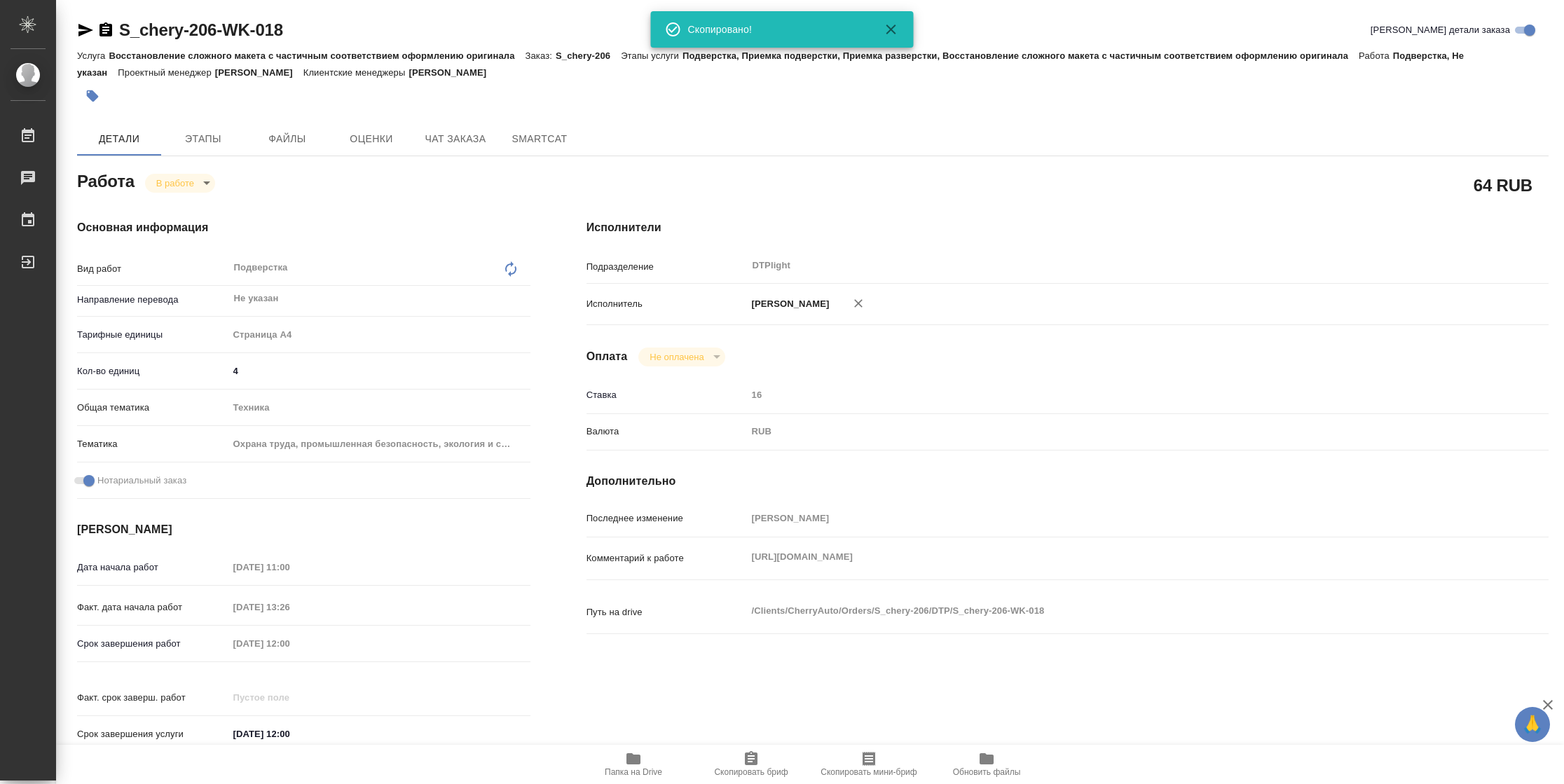
type textarea "x"
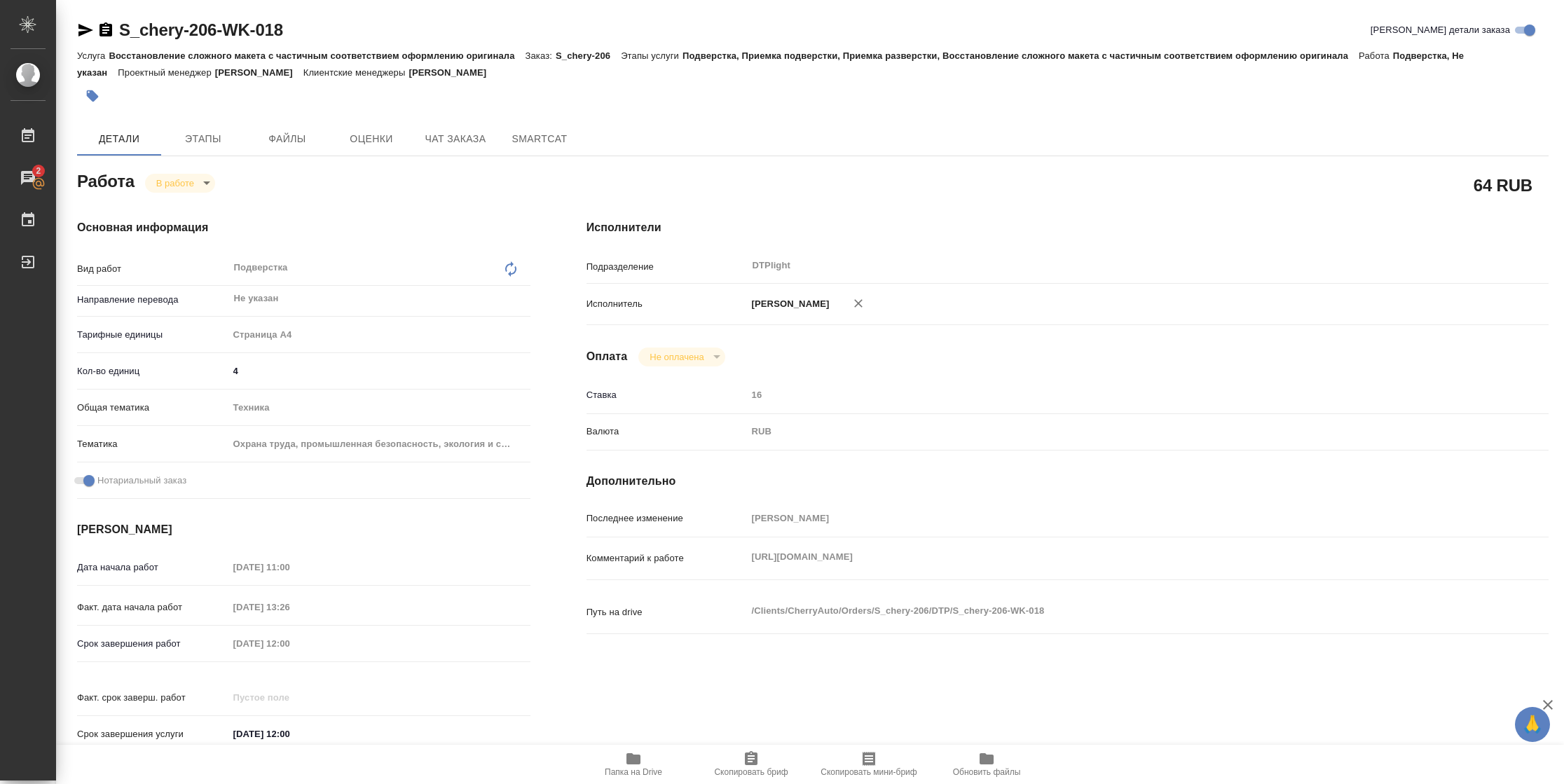
click at [742, 571] on div "Комментарий к работе [URL][DOMAIN_NAME] x" at bounding box center [1067, 558] width 962 height 31
click at [626, 773] on span "Папка на Drive" at bounding box center [634, 772] width 57 height 10
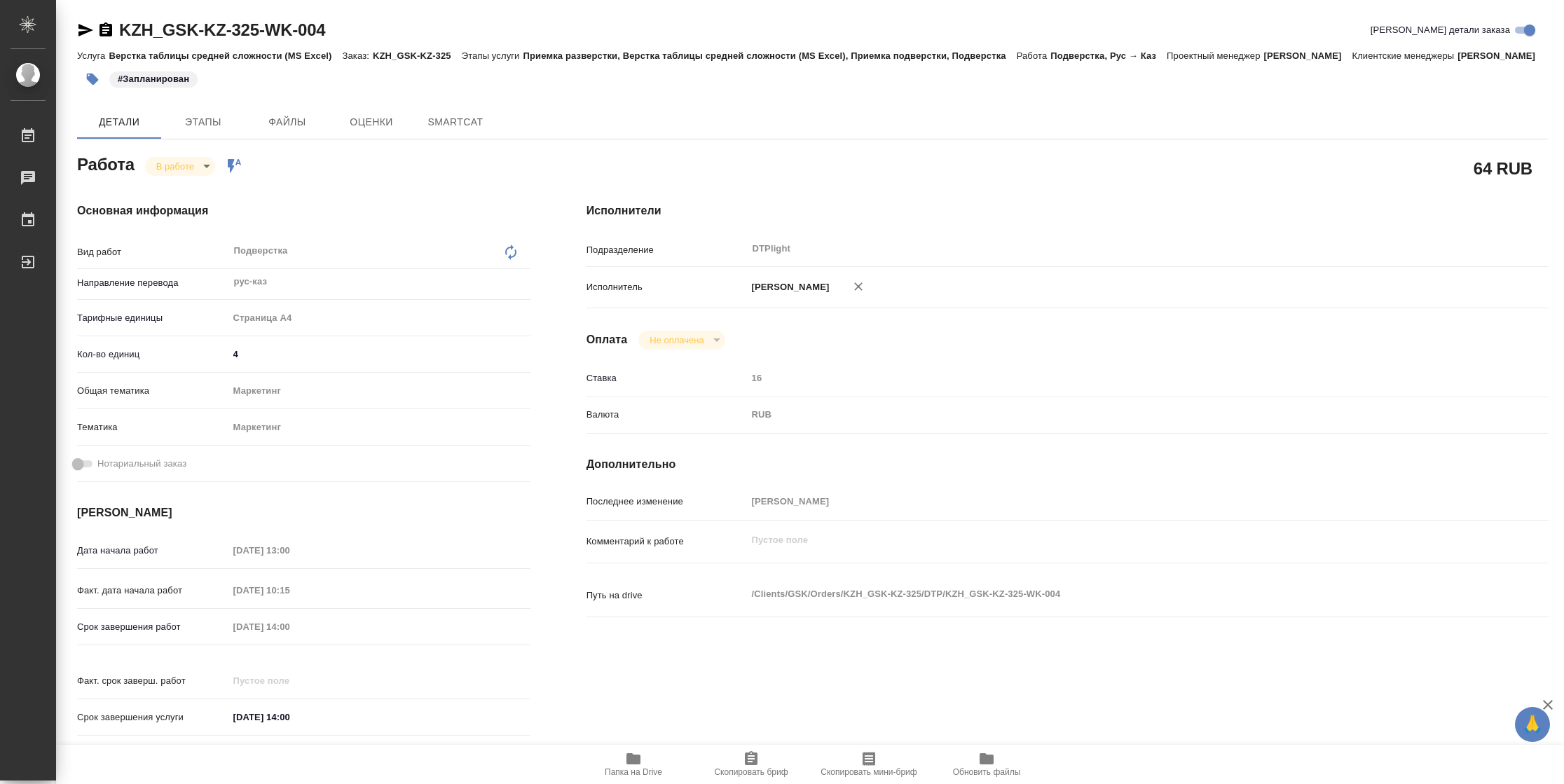
type textarea "x"
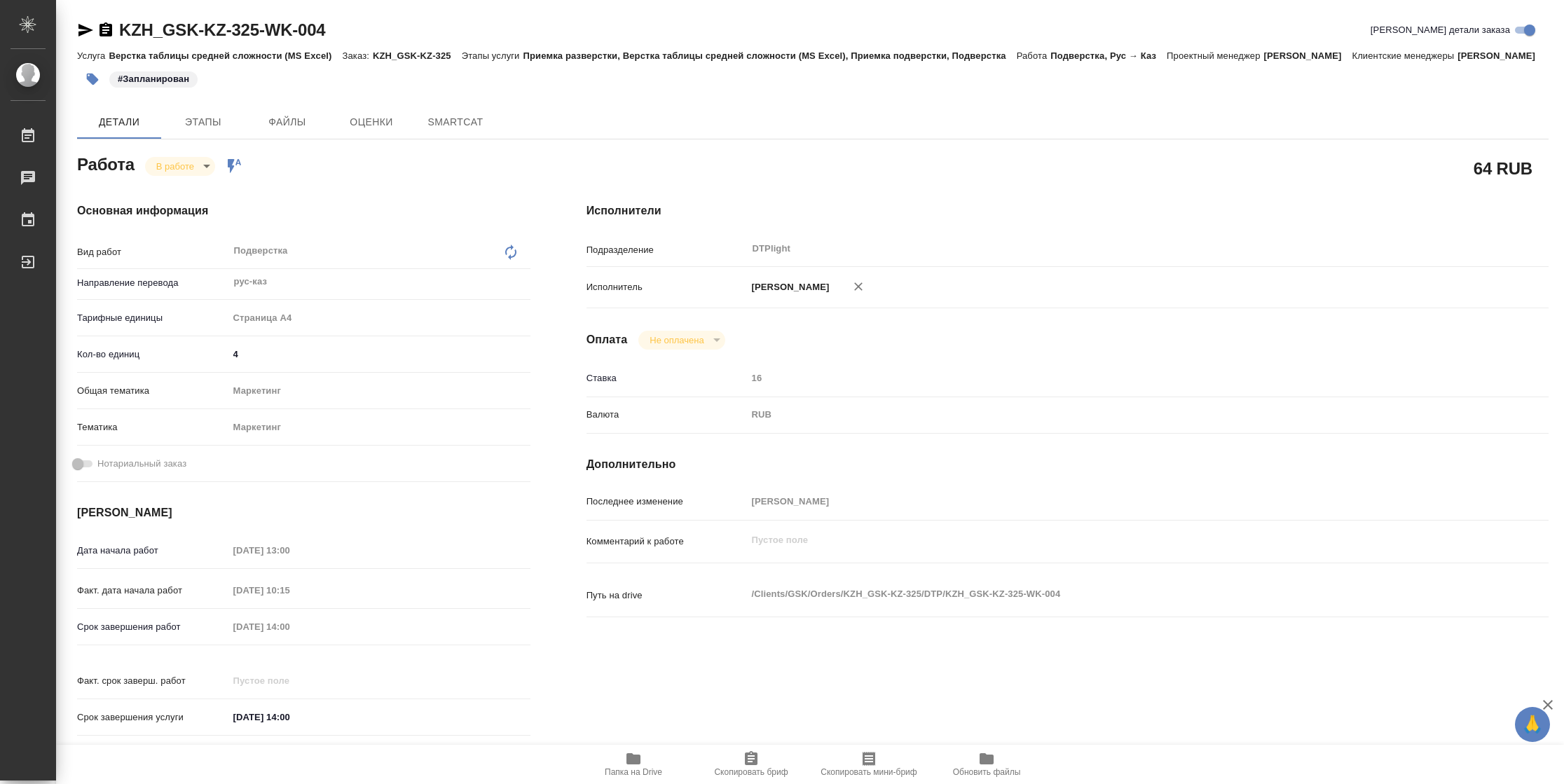
type textarea "x"
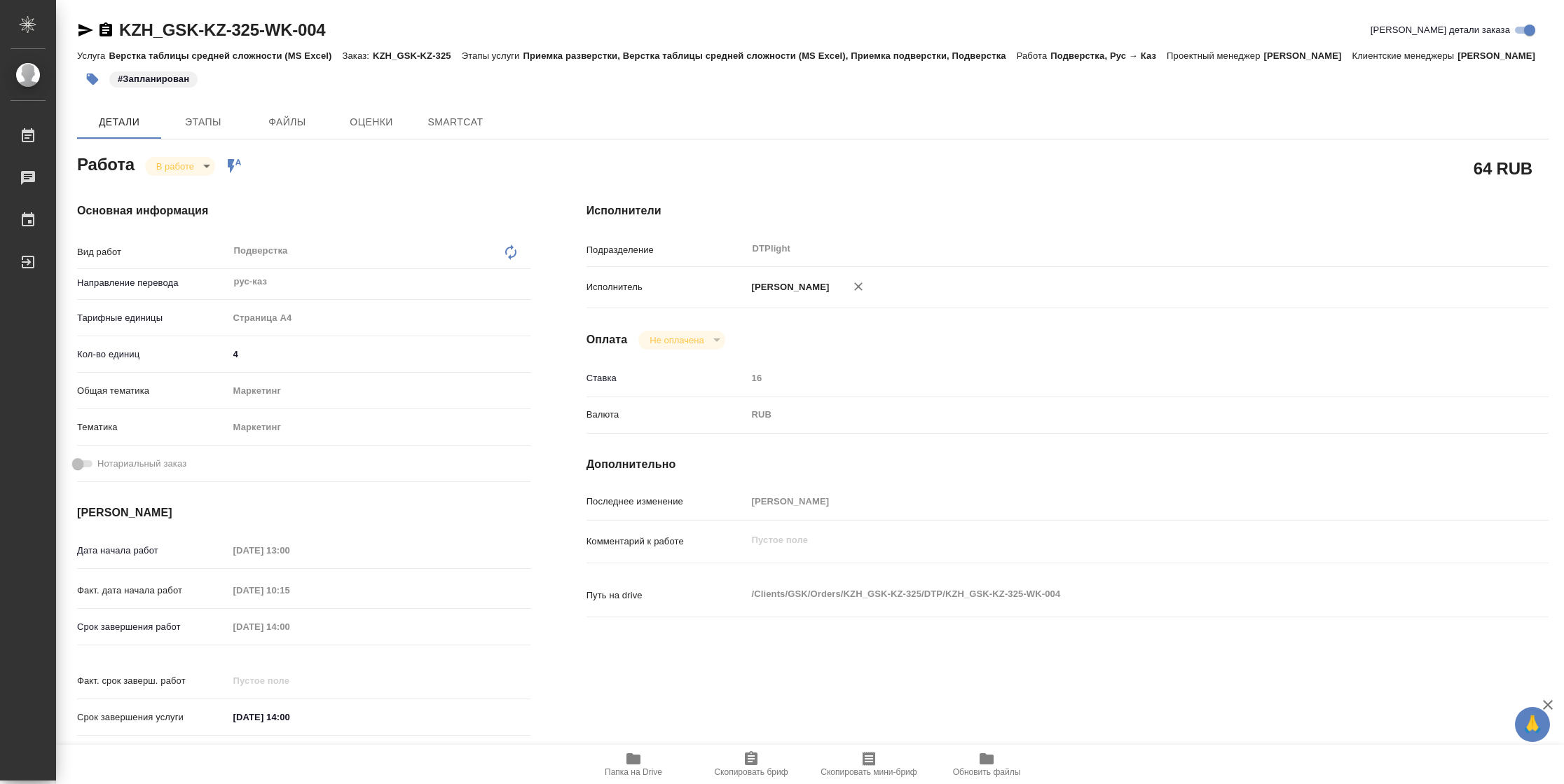
click at [78, 31] on icon "button" at bounding box center [86, 29] width 15 height 13
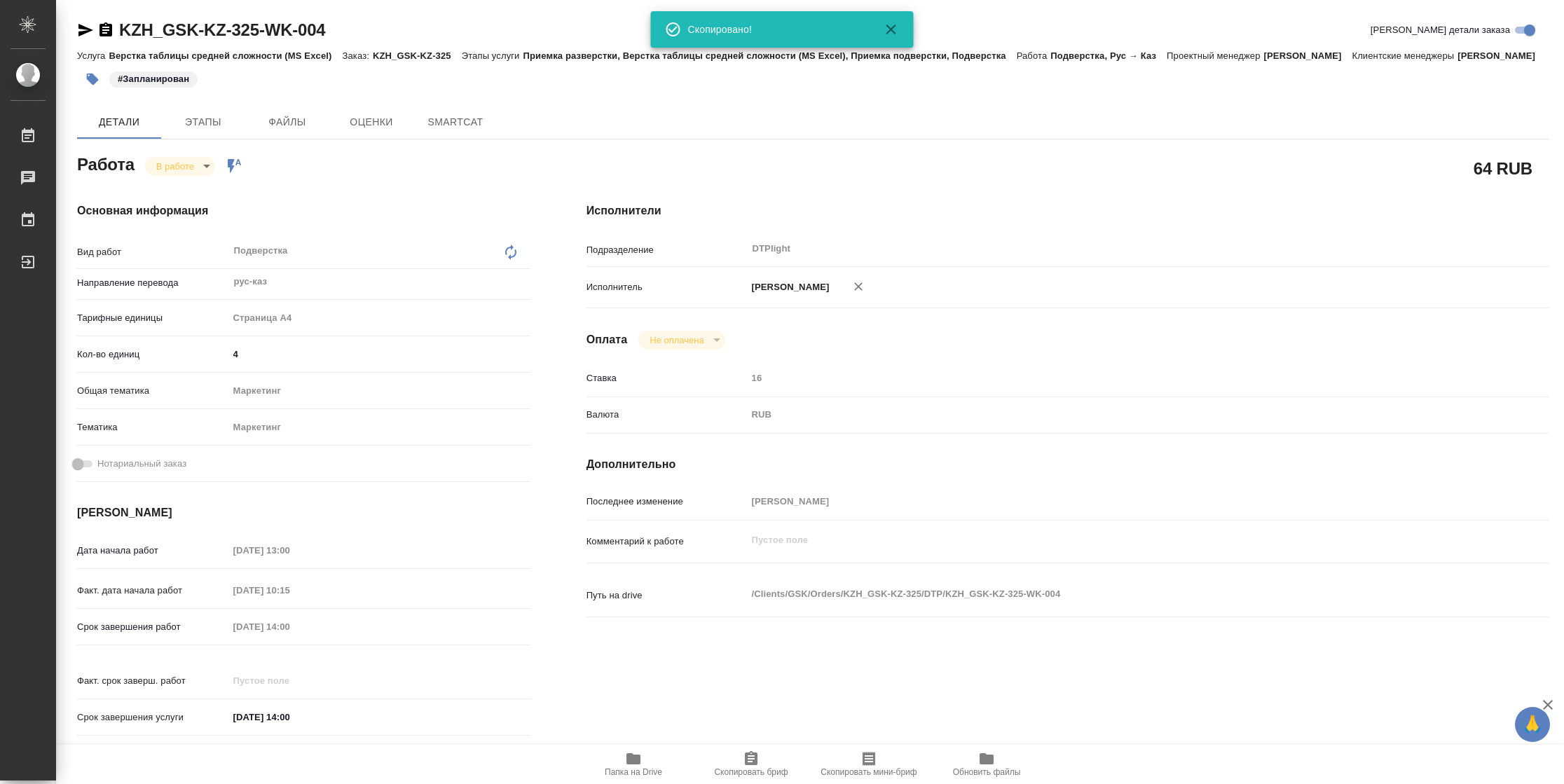
type textarea "x"
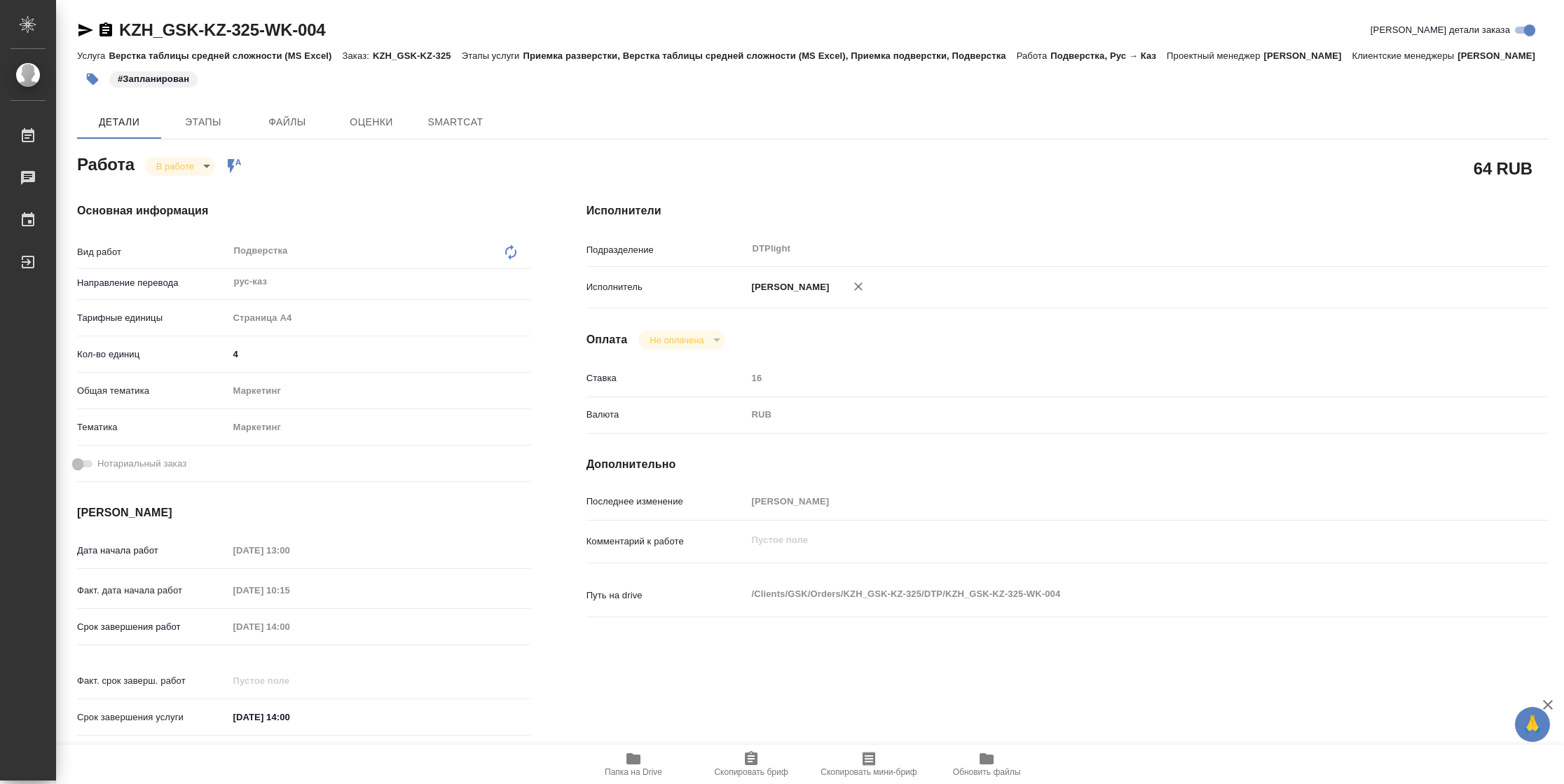
type textarea "x"
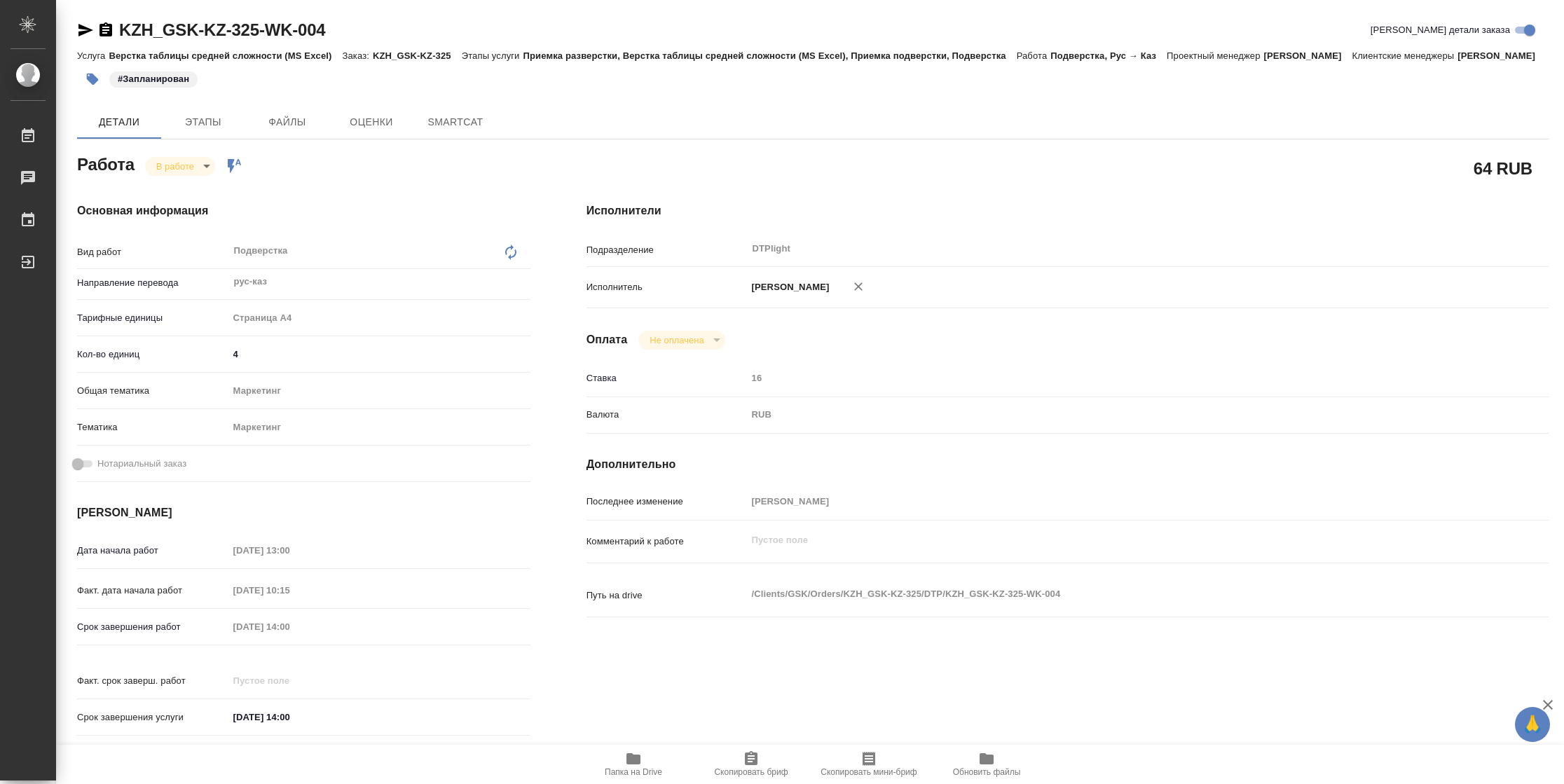
type textarea "x"
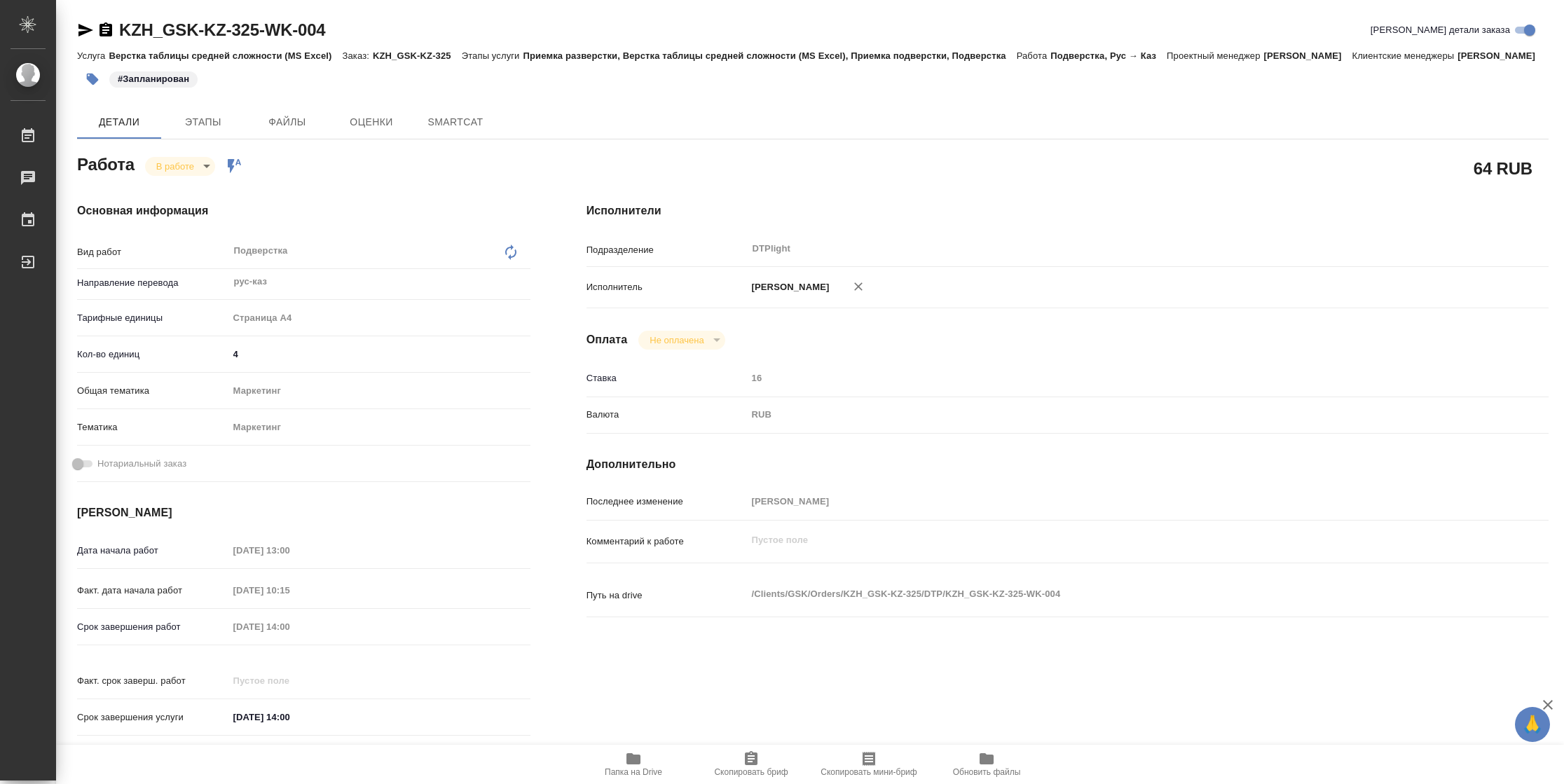
type textarea "x"
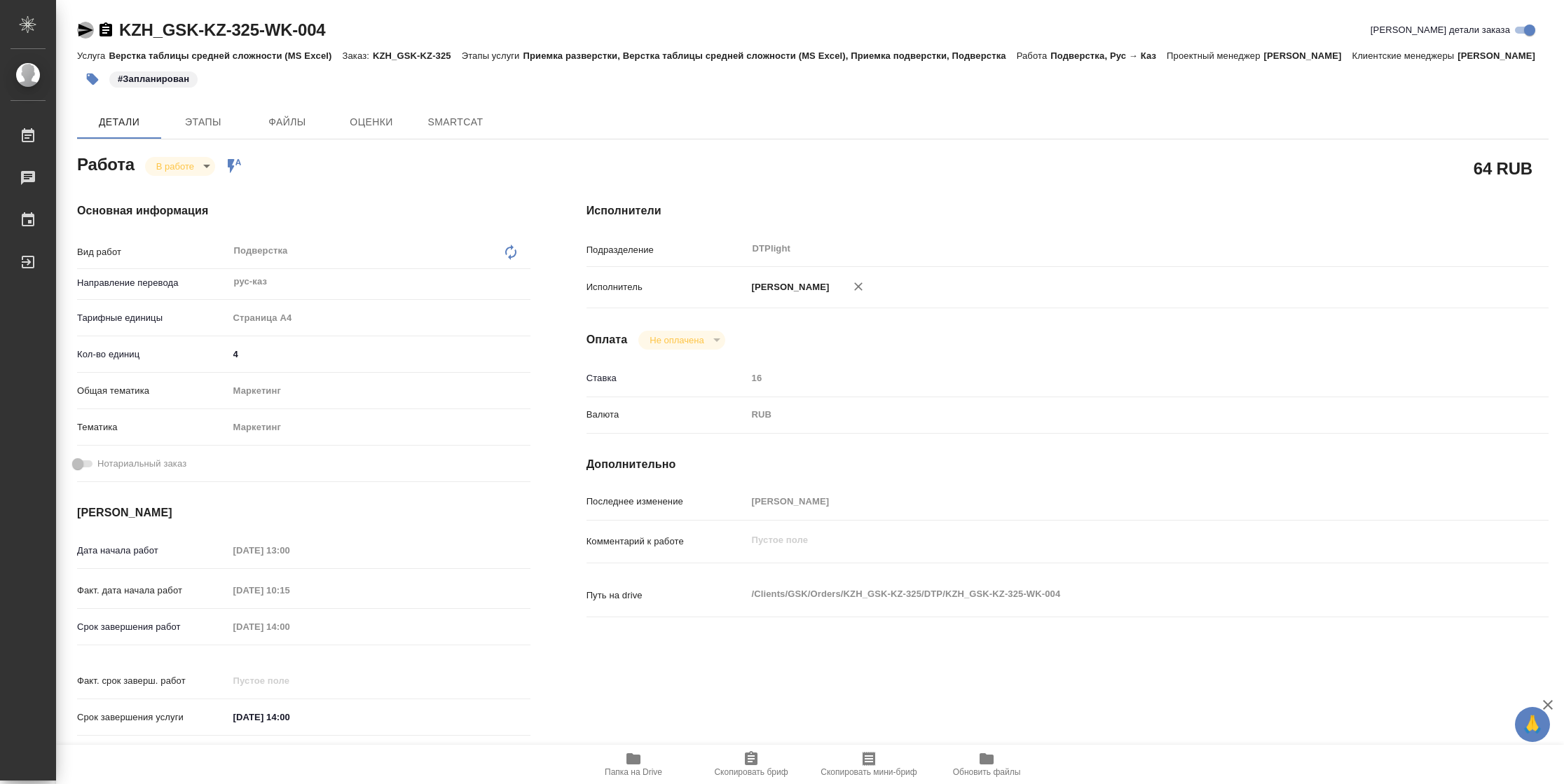
type textarea "x"
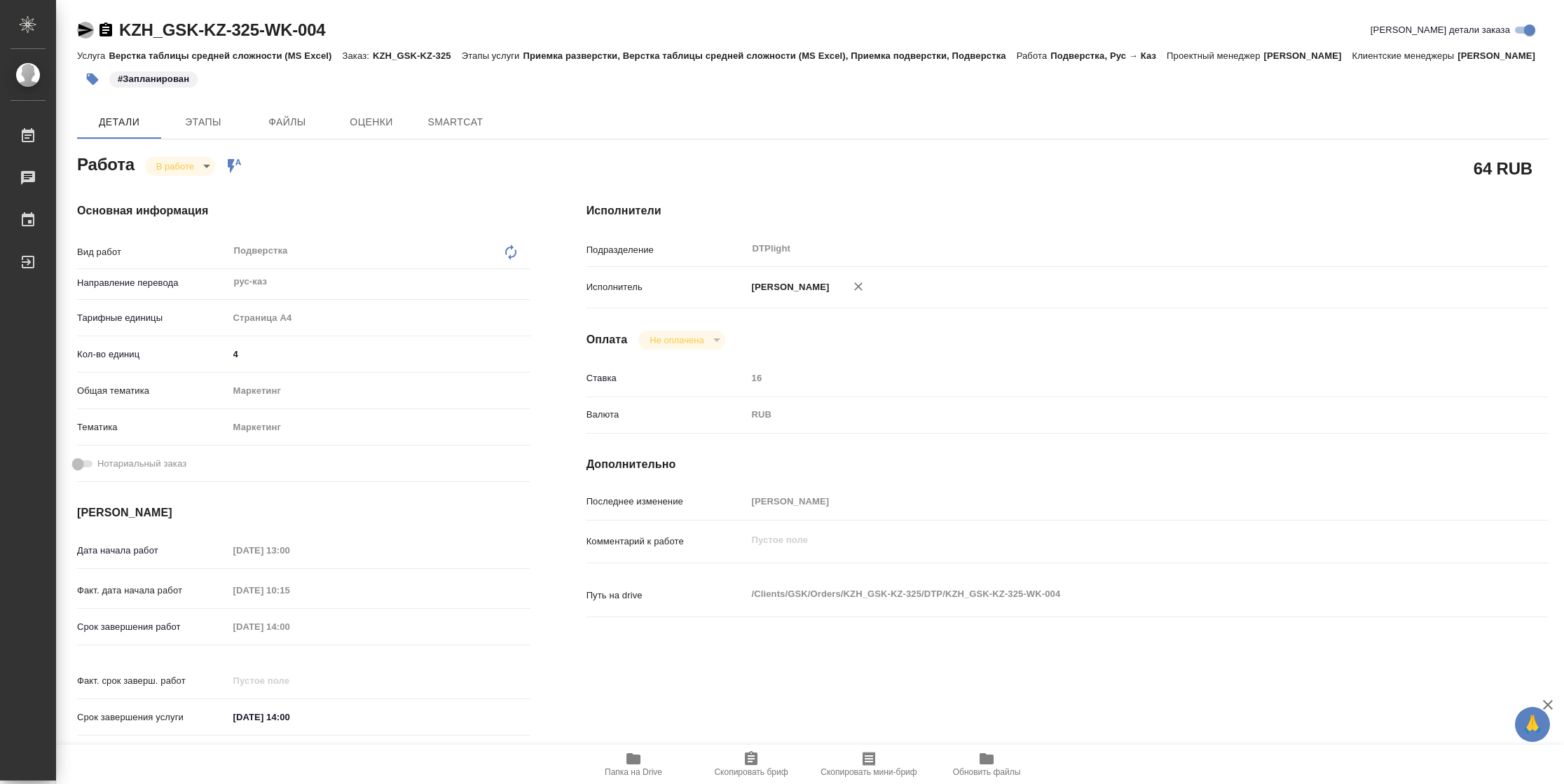
click at [87, 31] on icon "button" at bounding box center [86, 29] width 15 height 13
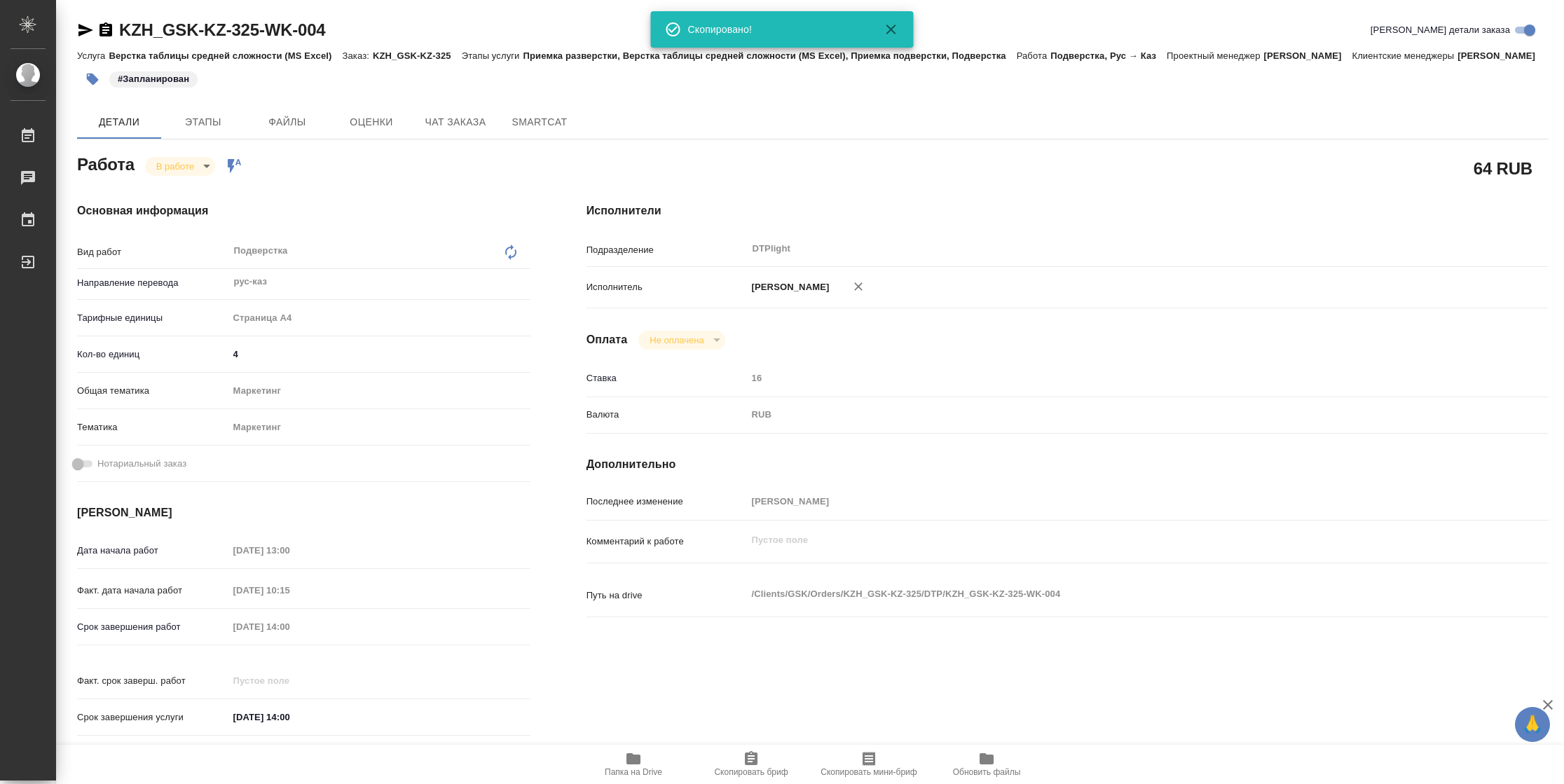
type textarea "x"
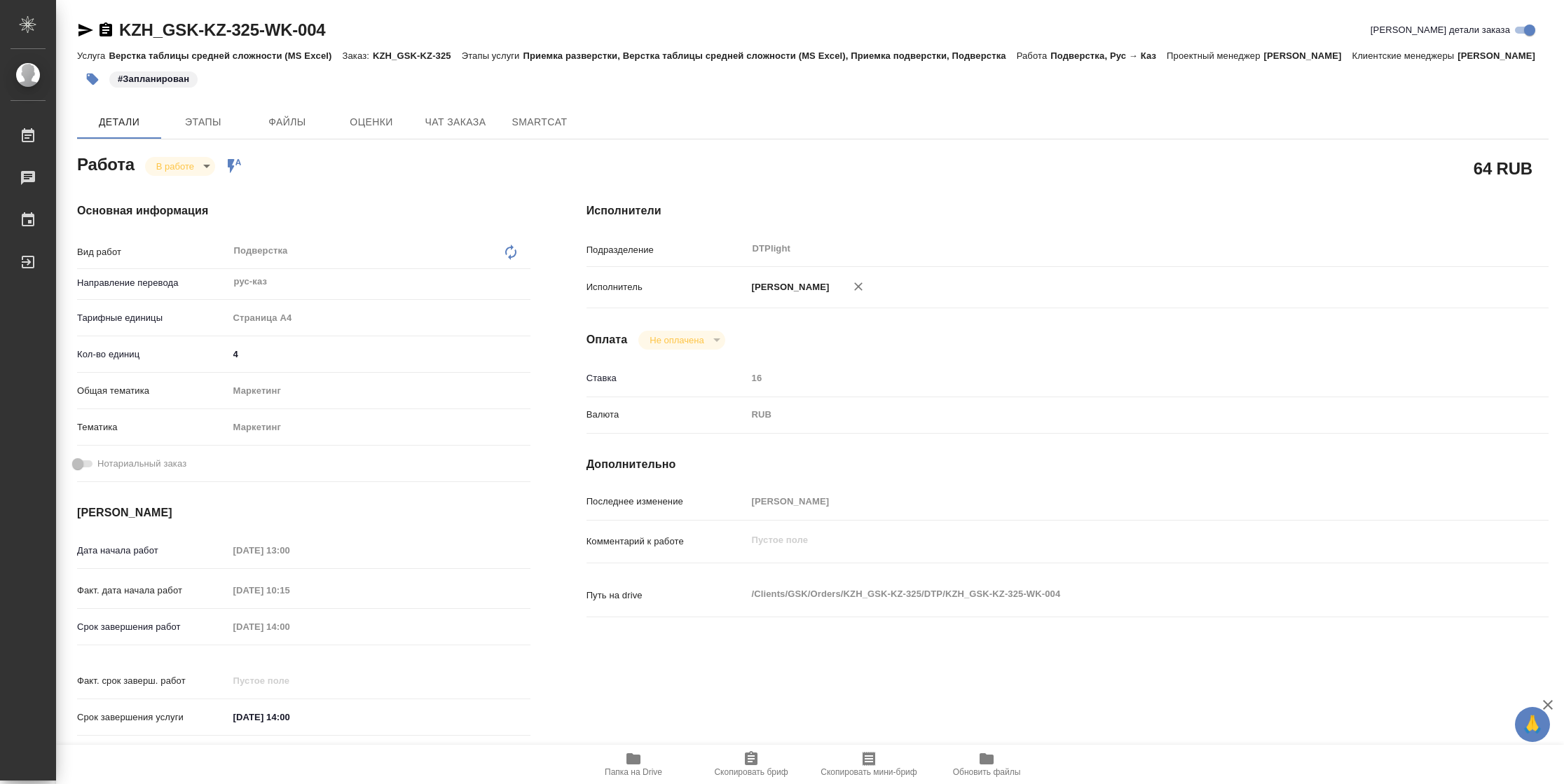
type textarea "x"
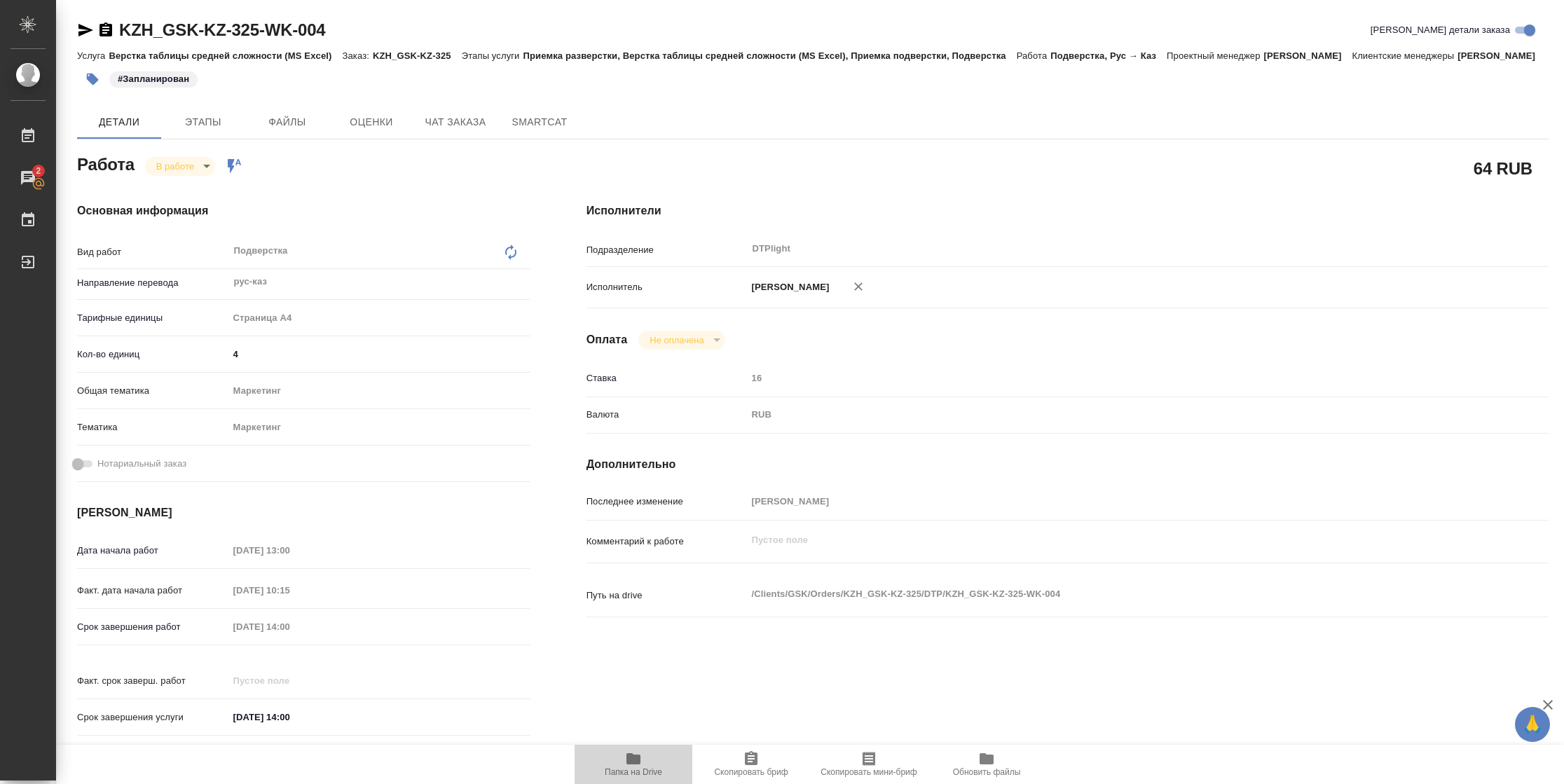
click at [636, 764] on icon "button" at bounding box center [633, 758] width 14 height 11
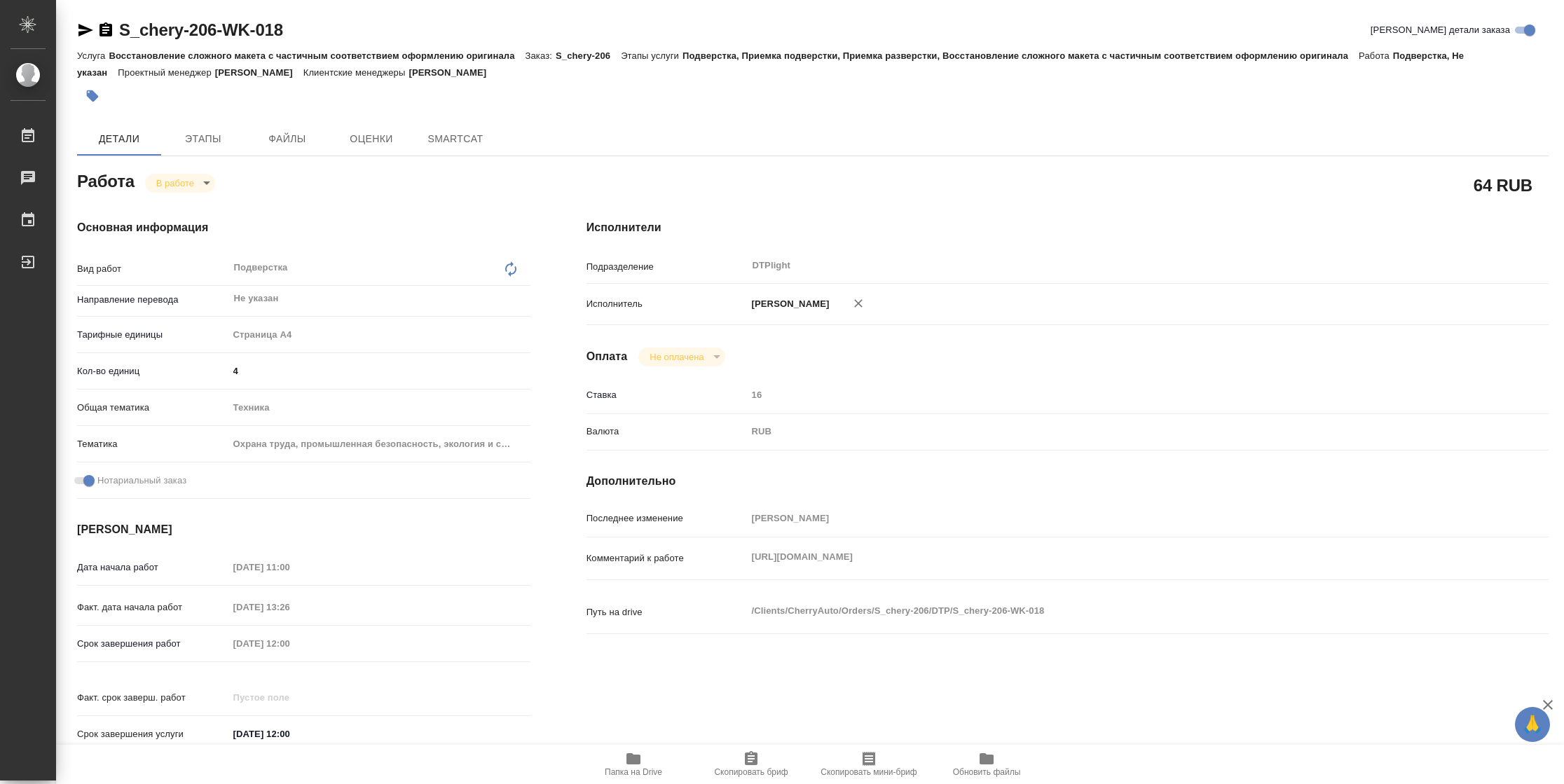
type textarea "x"
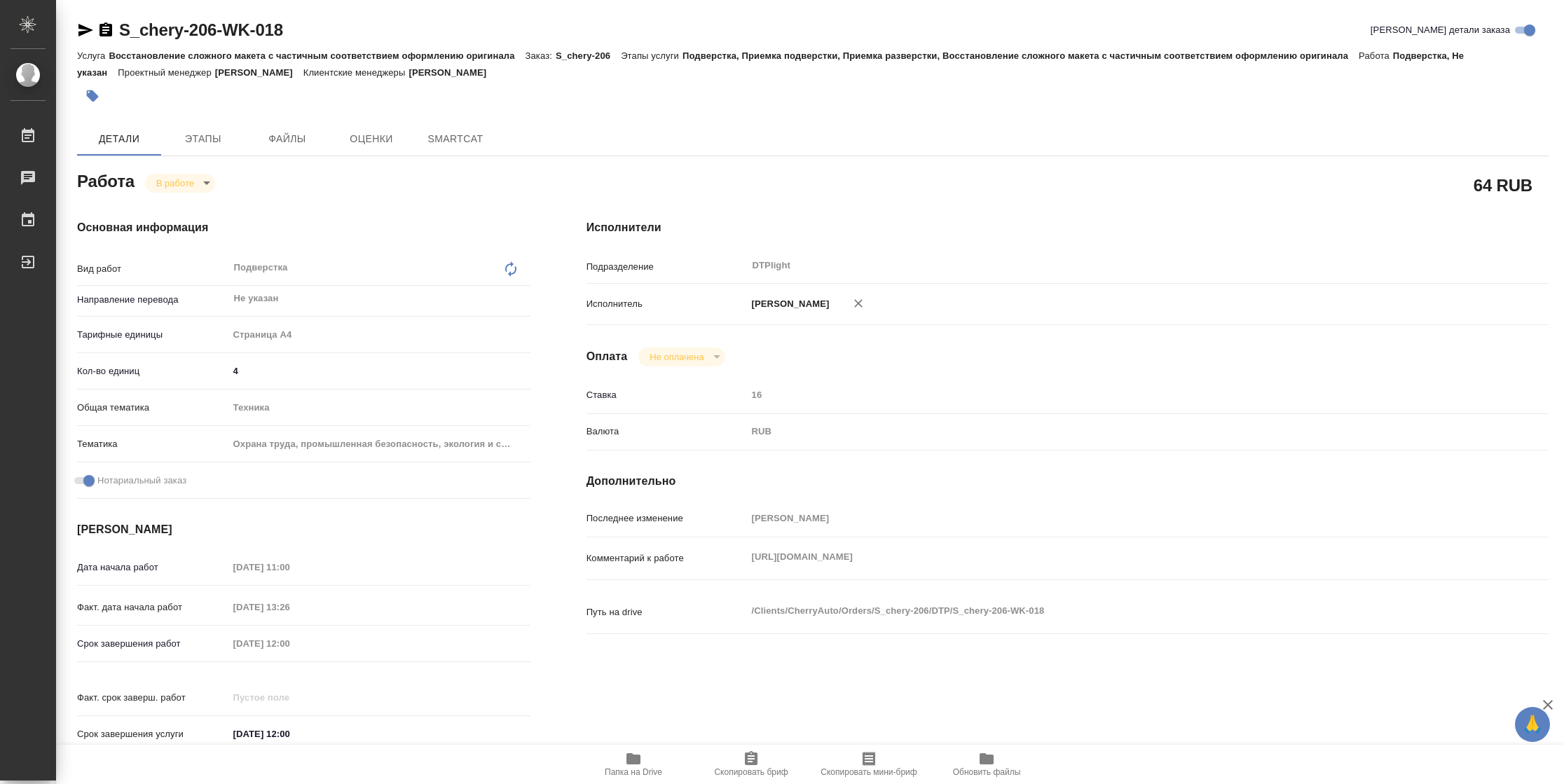
type textarea "x"
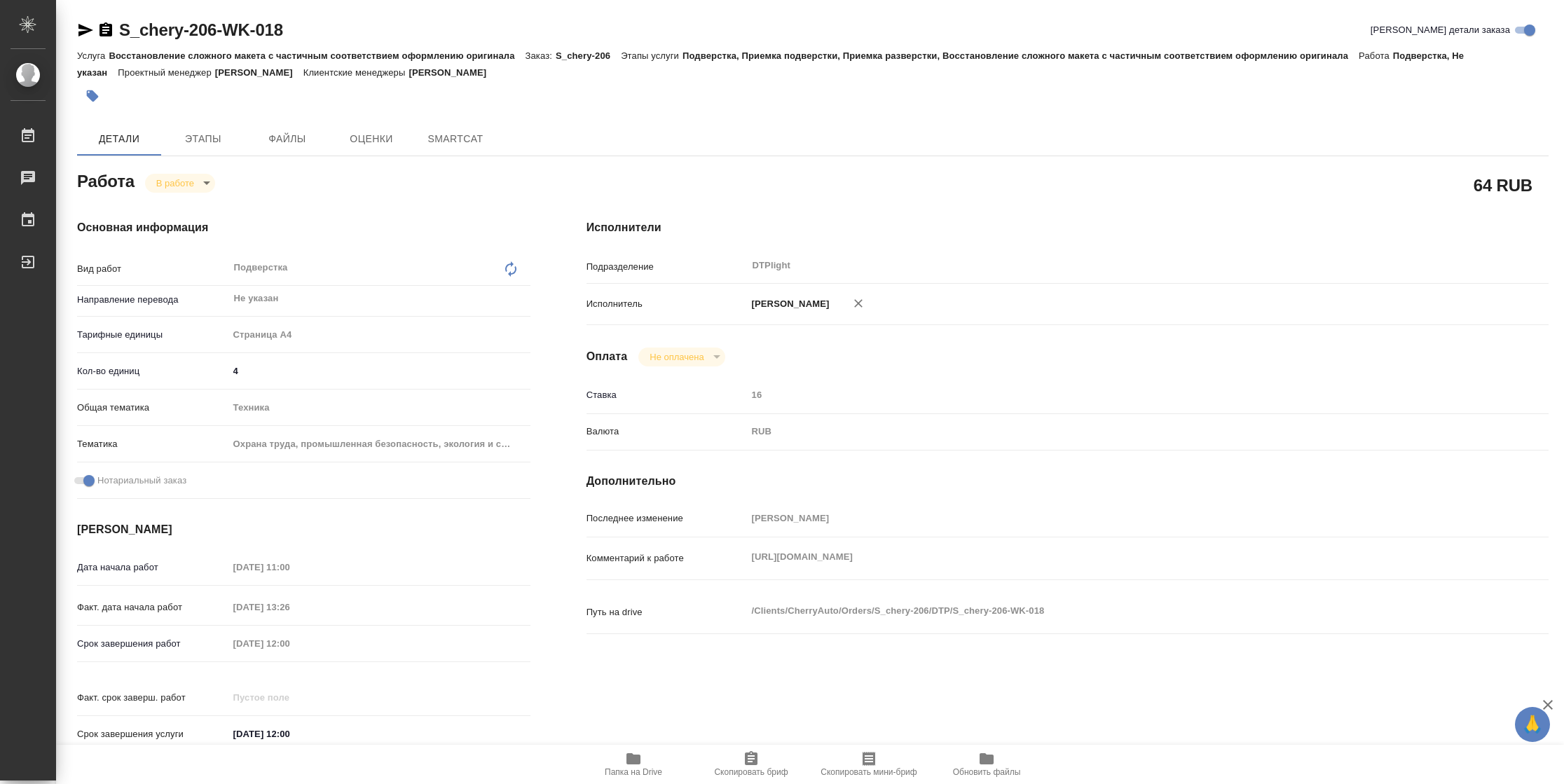
click at [81, 23] on icon "button" at bounding box center [86, 30] width 17 height 17
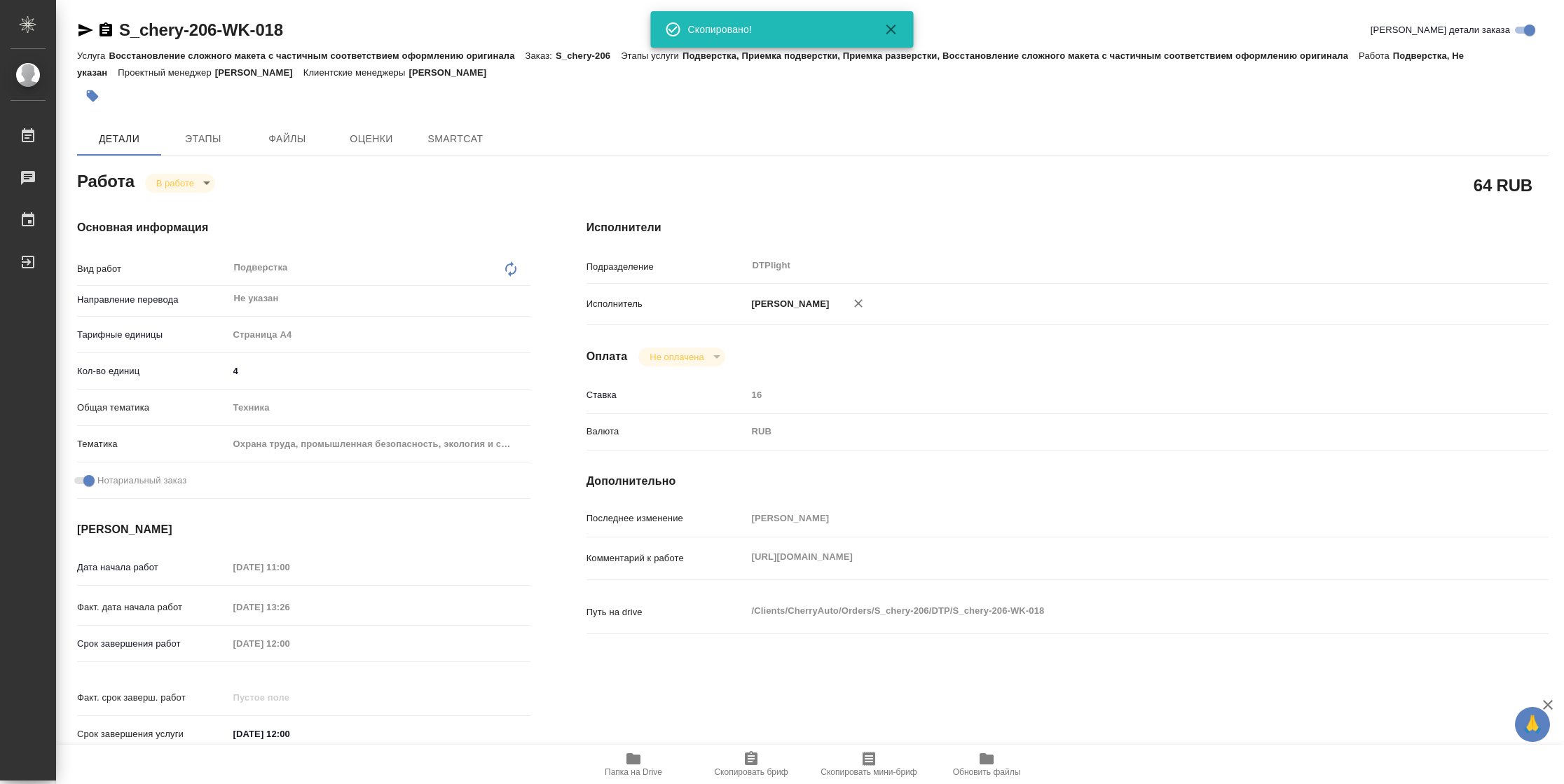
type textarea "x"
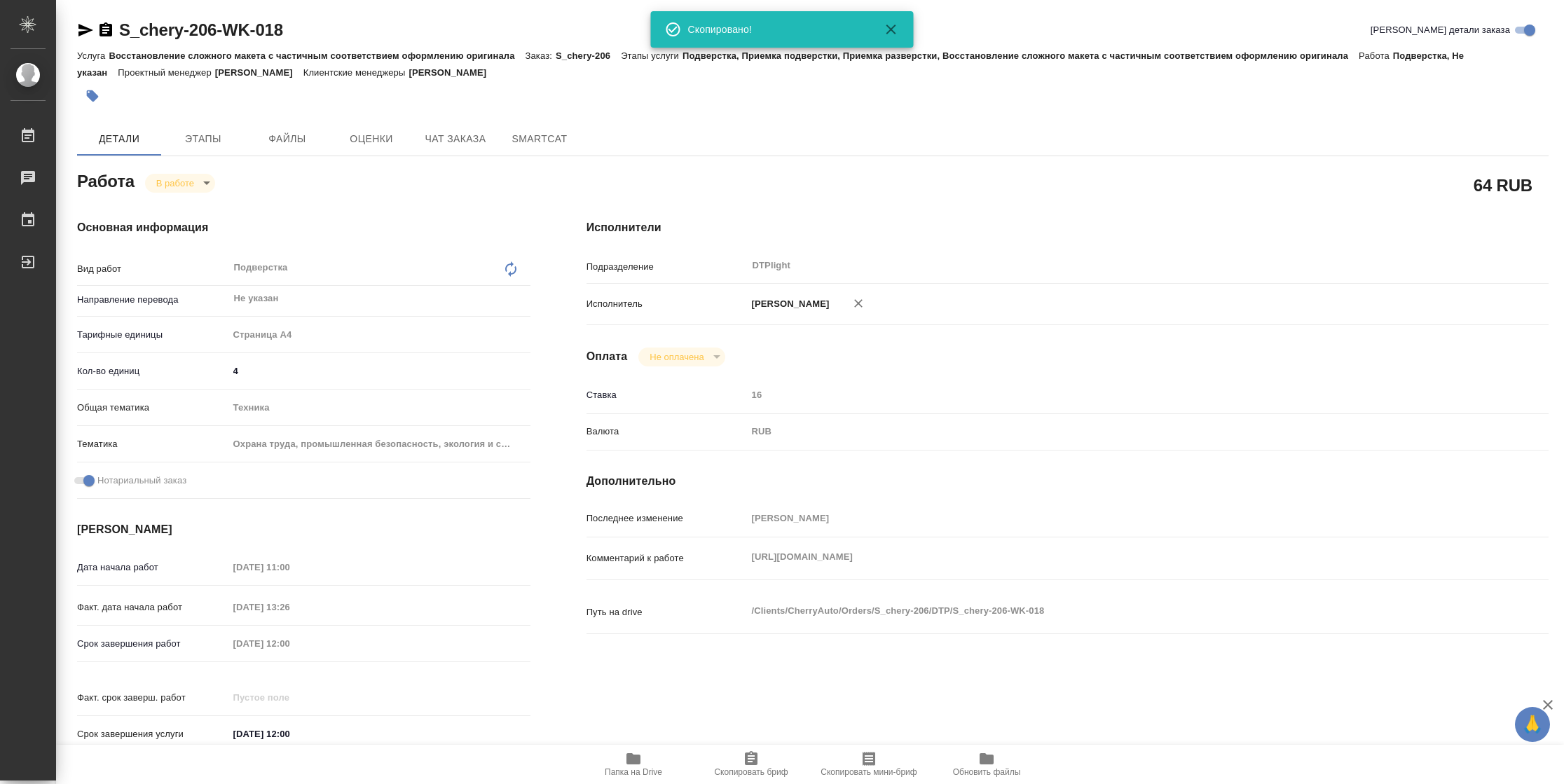
type textarea "x"
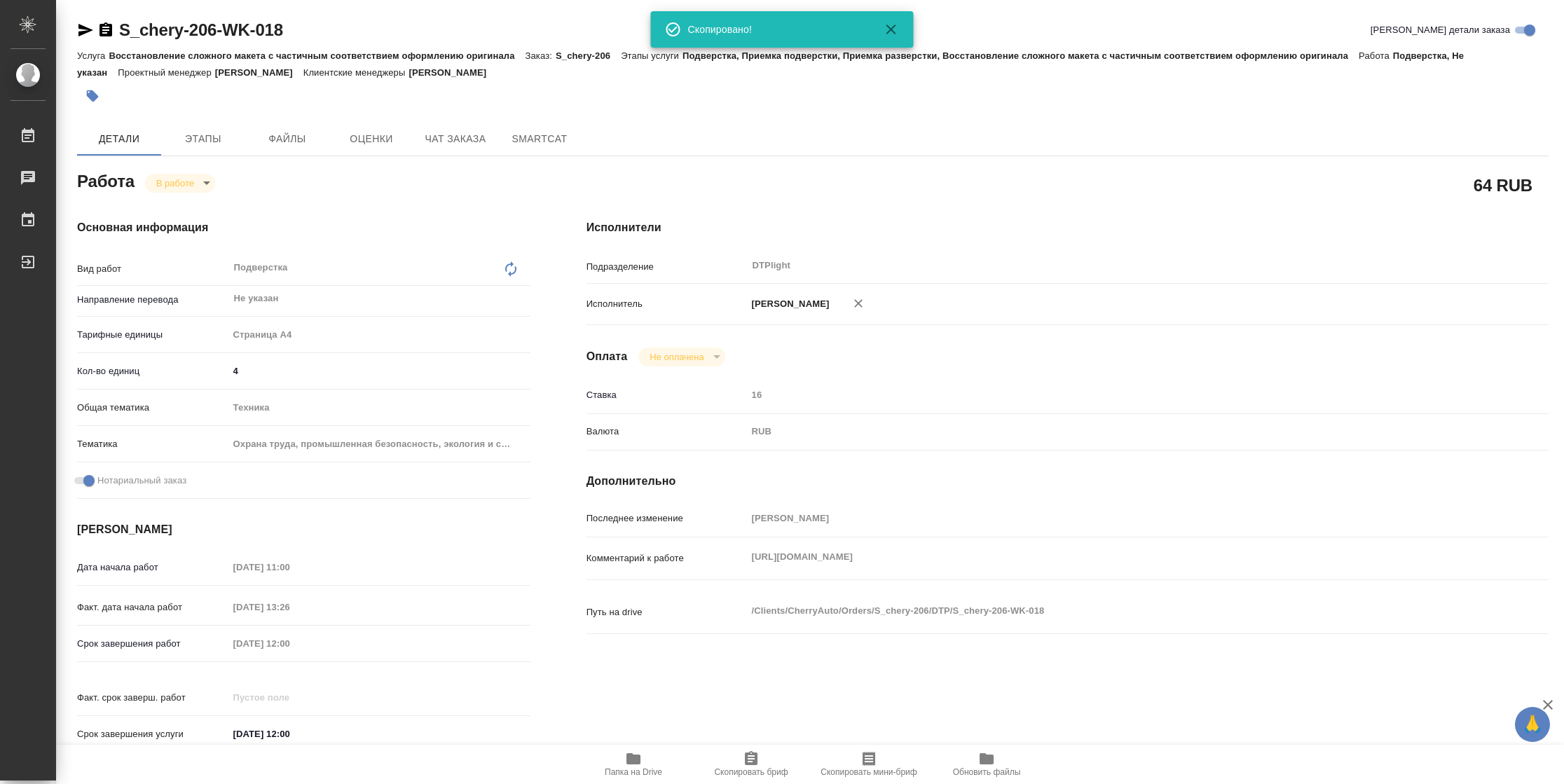
type textarea "x"
